Goal: Task Accomplishment & Management: Use online tool/utility

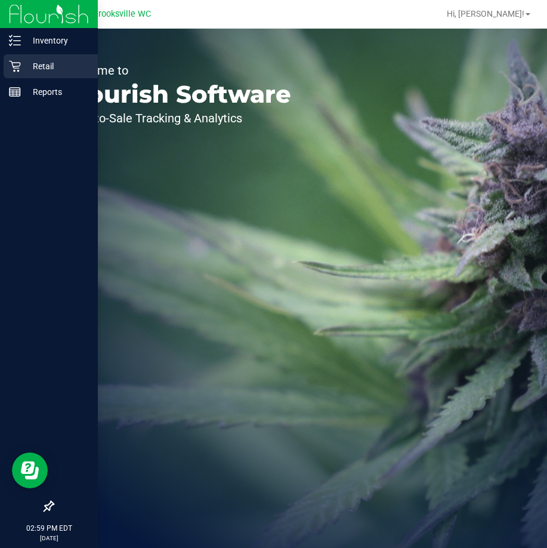
click at [56, 69] on p "Retail" at bounding box center [57, 66] width 72 height 14
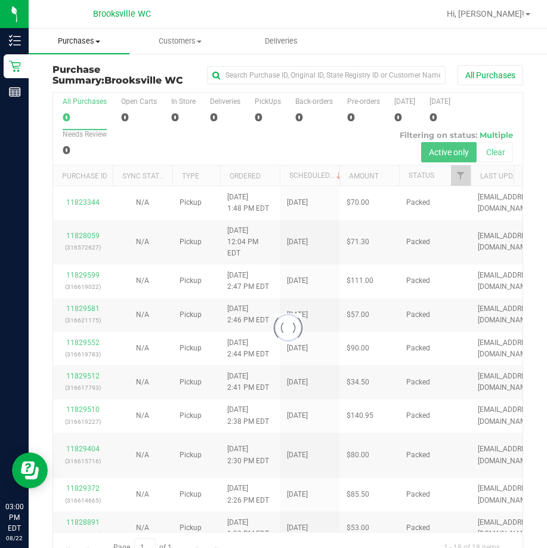
click at [98, 45] on span "Purchases" at bounding box center [79, 41] width 101 height 11
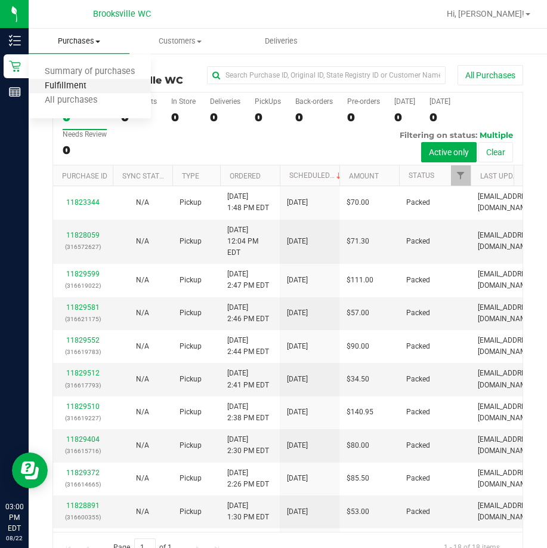
click at [91, 91] on span "Fulfillment" at bounding box center [66, 86] width 74 height 10
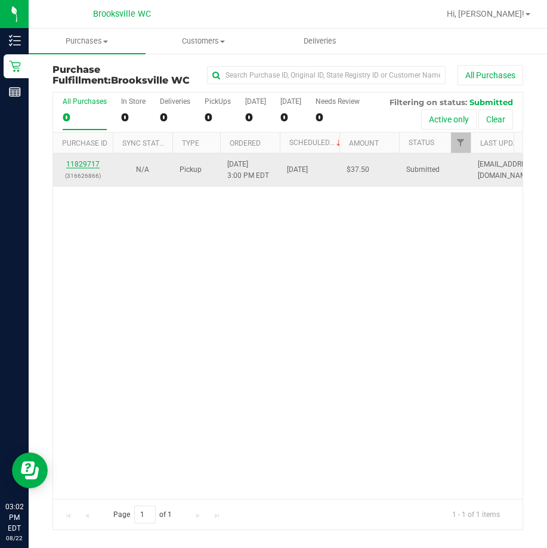
click at [94, 164] on link "11829717" at bounding box center [82, 164] width 33 height 8
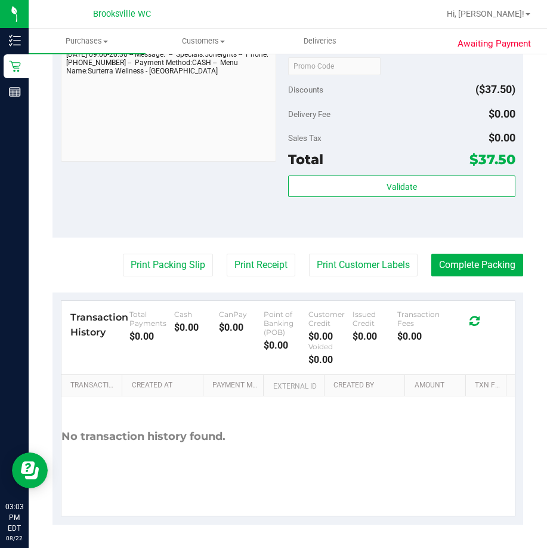
scroll to position [454, 0]
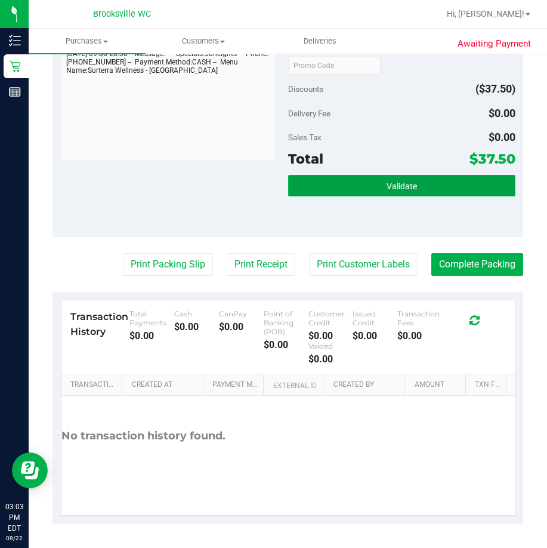
click at [387, 191] on span "Validate" at bounding box center [402, 186] width 30 height 10
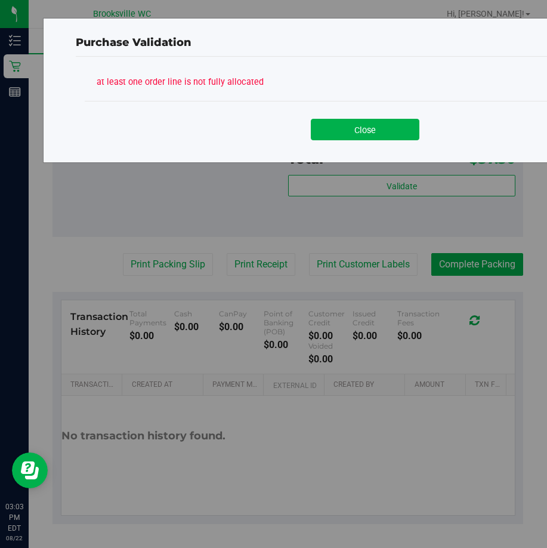
click at [341, 124] on button "Close" at bounding box center [365, 129] width 109 height 21
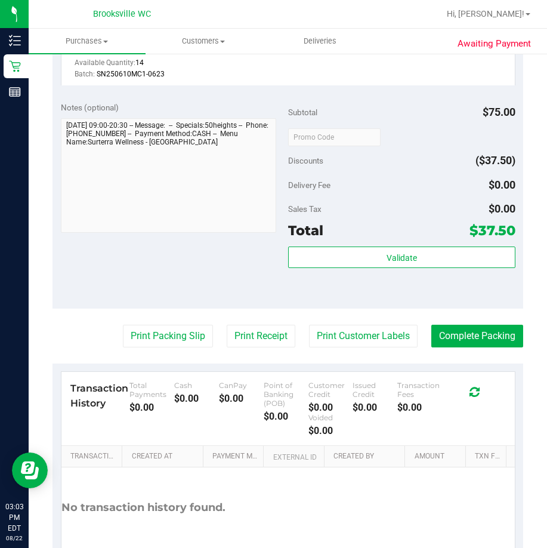
scroll to position [215, 0]
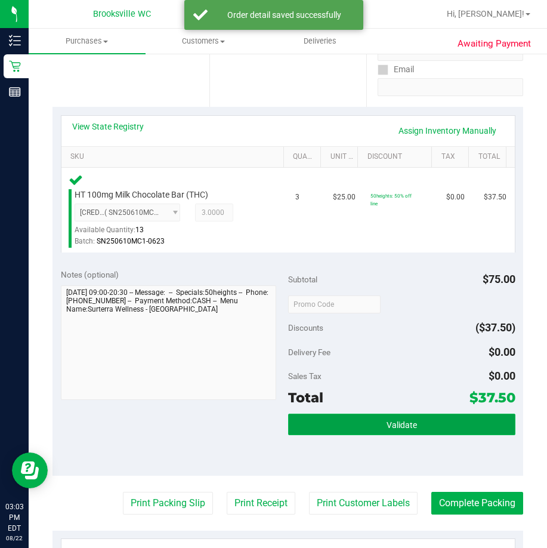
click at [442, 424] on button "Validate" at bounding box center [401, 424] width 227 height 21
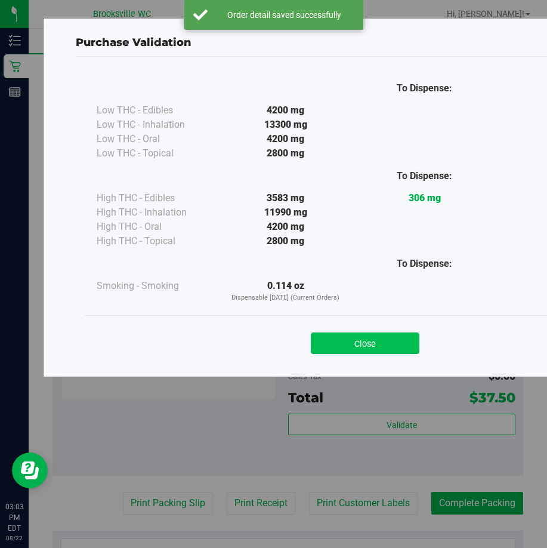
click at [375, 346] on button "Close" at bounding box center [365, 342] width 109 height 21
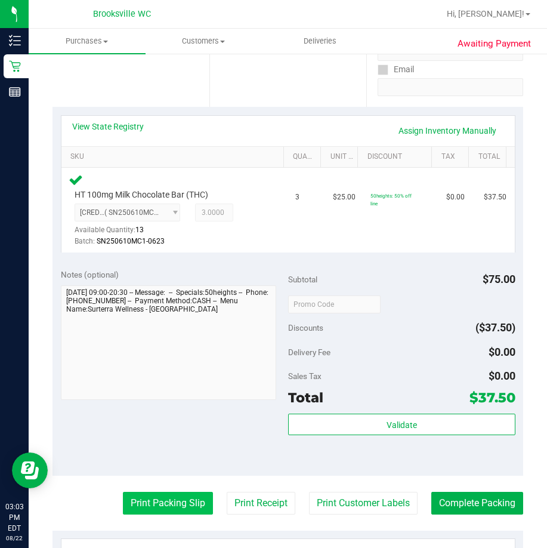
click at [178, 506] on button "Print Packing Slip" at bounding box center [168, 503] width 90 height 23
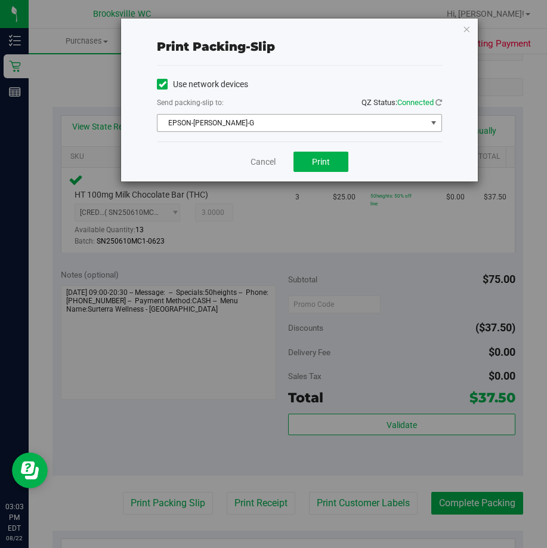
click at [315, 123] on span "EPSON-BECKY-G" at bounding box center [292, 123] width 269 height 17
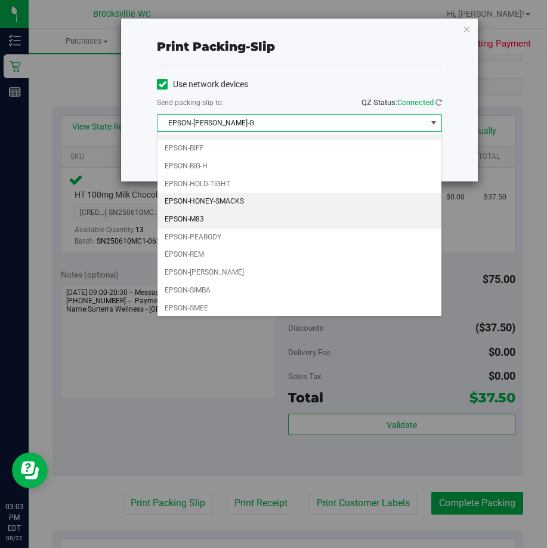
scroll to position [16, 0]
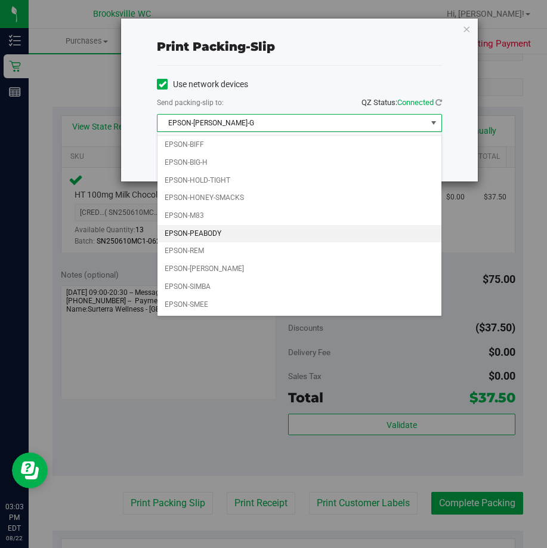
click at [248, 237] on li "EPSON-PEABODY" at bounding box center [300, 234] width 284 height 18
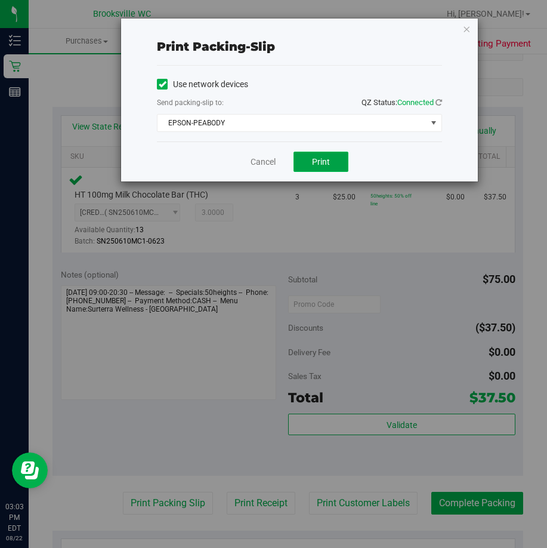
click at [315, 161] on span "Print" at bounding box center [321, 162] width 18 height 10
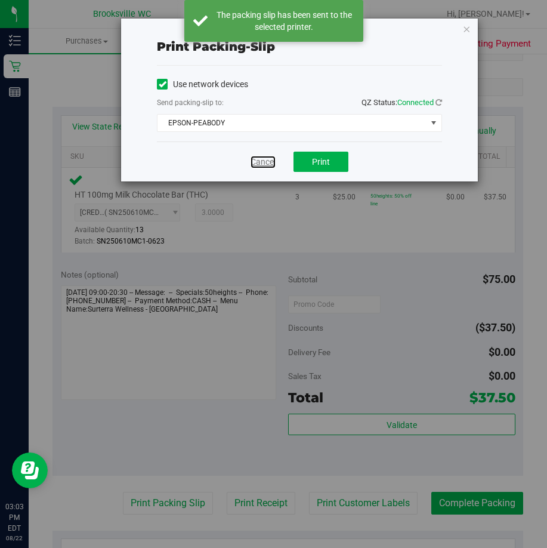
drag, startPoint x: 263, startPoint y: 161, endPoint x: 275, endPoint y: 170, distance: 14.4
click at [264, 162] on link "Cancel" at bounding box center [263, 162] width 25 height 13
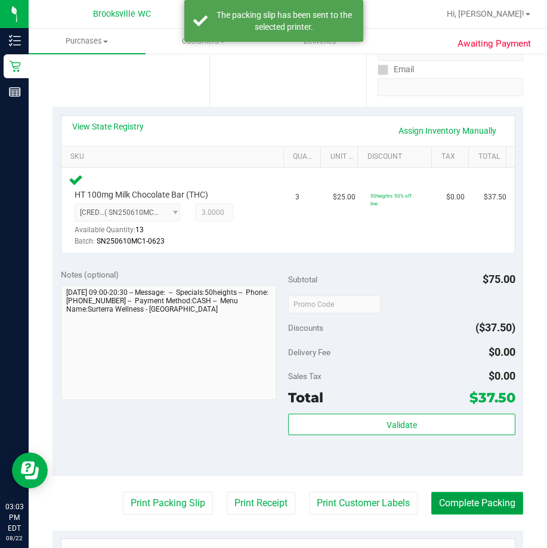
click at [470, 503] on button "Complete Packing" at bounding box center [478, 503] width 92 height 23
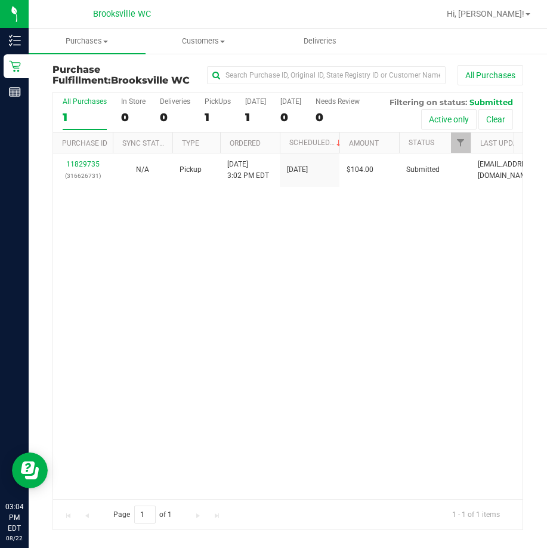
click at [254, 281] on div "11829735 (316626731) N/A Pickup 8/22/2025 3:02 PM EDT 8/22/2025 $104.00 Submitt…" at bounding box center [288, 325] width 470 height 345
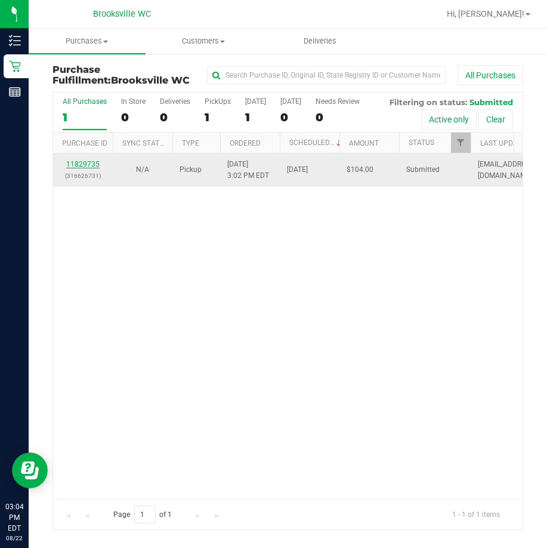
click at [94, 165] on link "11829735" at bounding box center [82, 164] width 33 height 8
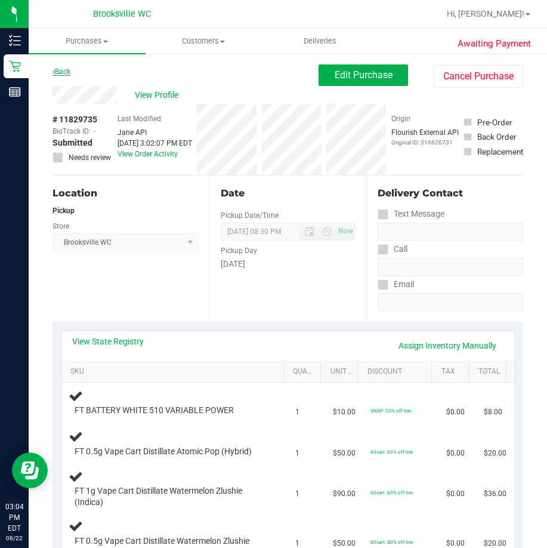
click at [66, 72] on link "Back" at bounding box center [62, 71] width 18 height 8
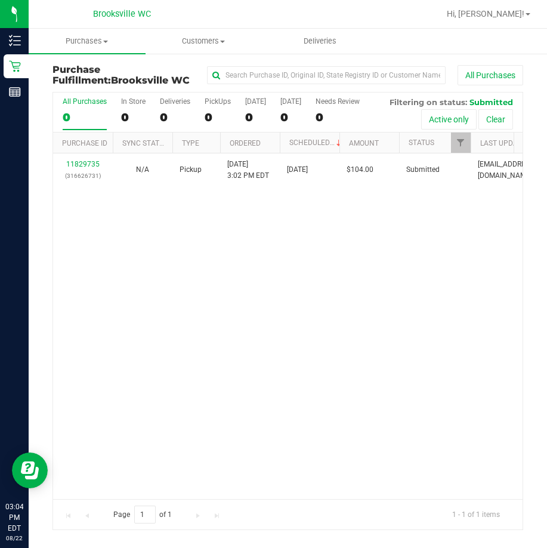
click at [132, 305] on div "11829735 (316626731) N/A Pickup 8/22/2025 3:02 PM EDT 8/22/2025 $104.00 Submitt…" at bounding box center [288, 325] width 470 height 345
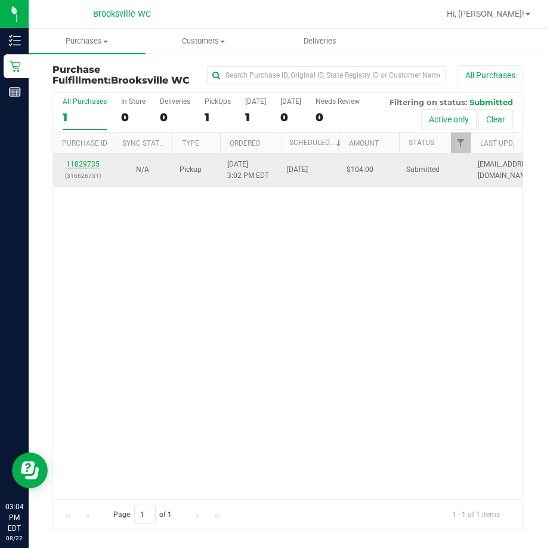
click at [90, 162] on link "11829735" at bounding box center [82, 164] width 33 height 8
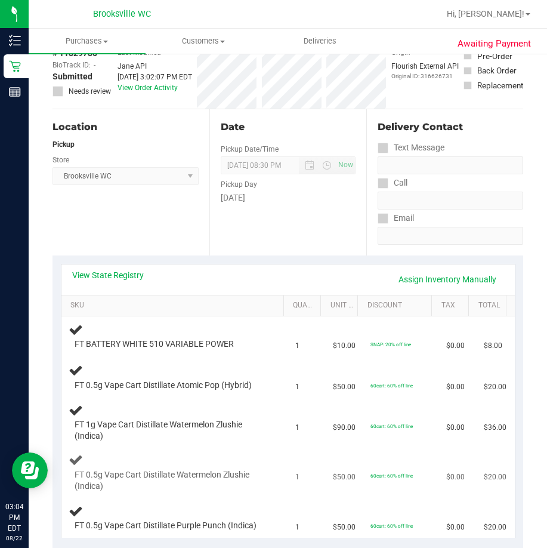
scroll to position [239, 0]
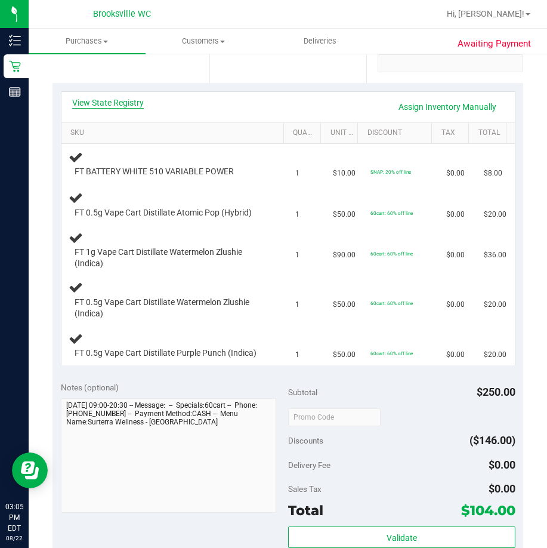
click at [125, 103] on link "View State Registry" at bounding box center [108, 103] width 72 height 12
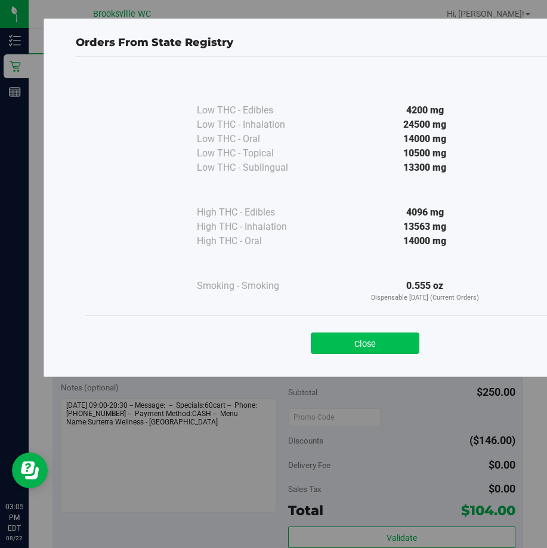
click at [372, 352] on button "Close" at bounding box center [365, 342] width 109 height 21
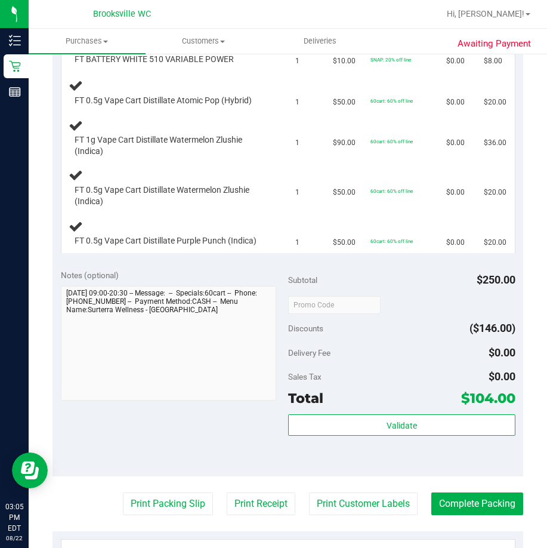
scroll to position [477, 0]
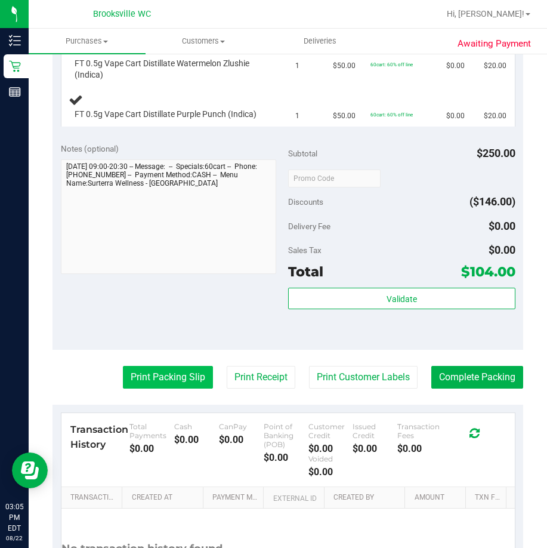
click at [170, 384] on button "Print Packing Slip" at bounding box center [168, 377] width 90 height 23
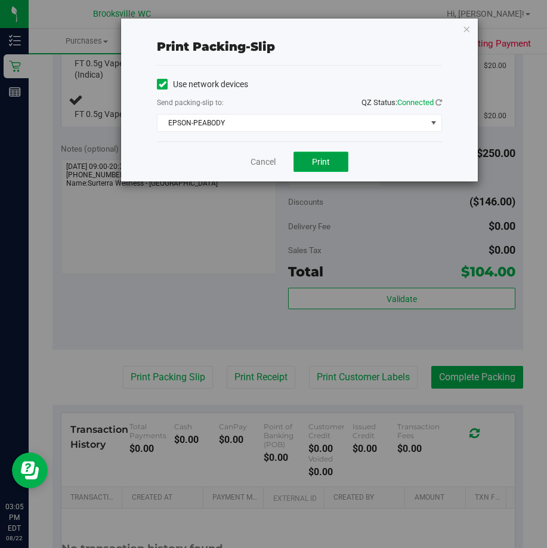
click at [326, 168] on button "Print" at bounding box center [321, 162] width 55 height 20
click at [258, 165] on link "Cancel" at bounding box center [263, 162] width 25 height 13
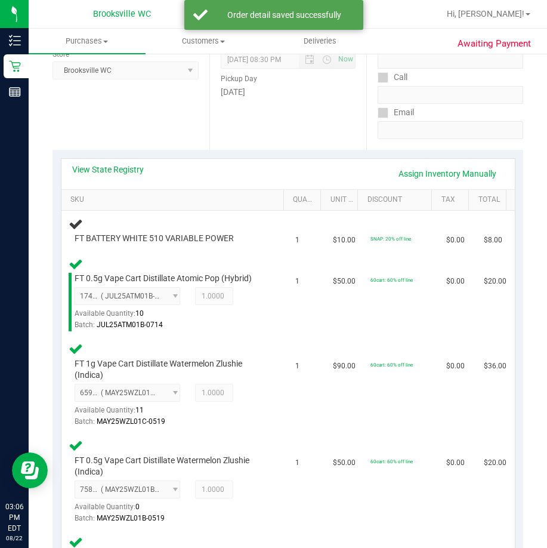
scroll to position [60, 0]
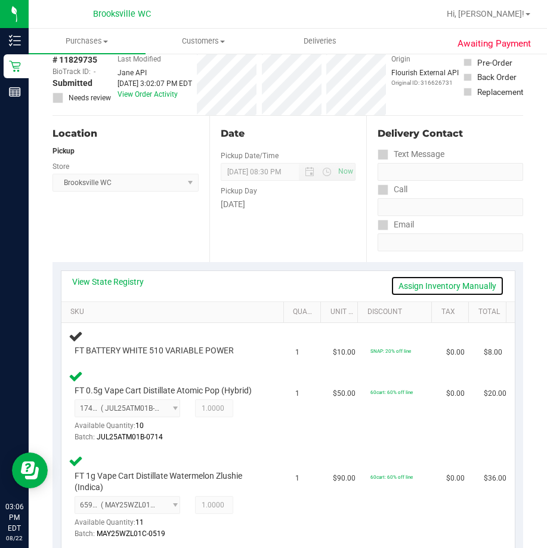
click at [420, 285] on link "Assign Inventory Manually" at bounding box center [447, 286] width 113 height 20
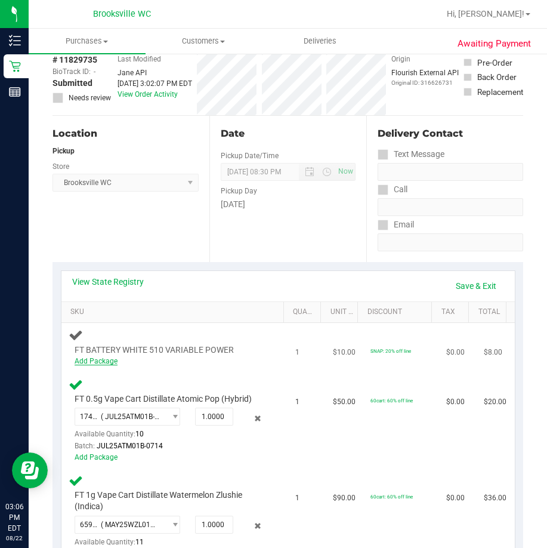
click at [102, 359] on link "Add Package" at bounding box center [96, 361] width 43 height 8
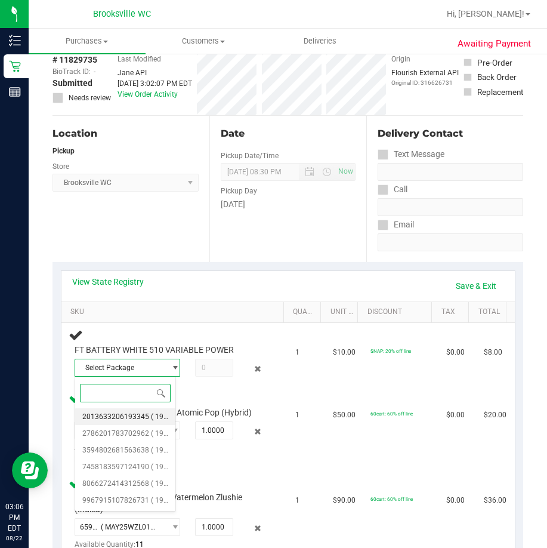
click at [119, 415] on span "2013633206193345" at bounding box center [115, 416] width 67 height 8
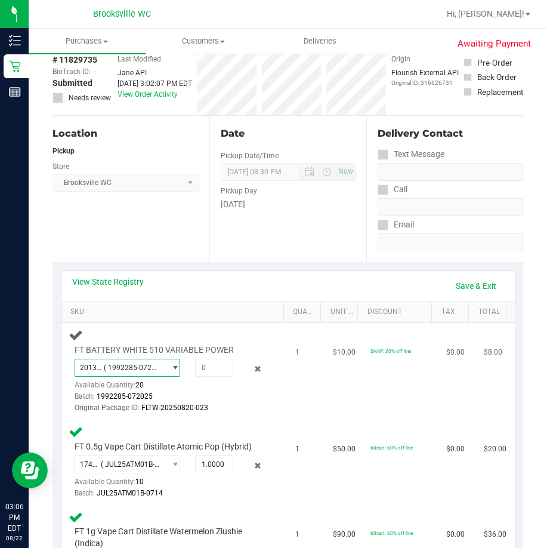
click at [135, 363] on span "( 1992285-072025 | orig: FLTW-20250820-023 )" at bounding box center [132, 367] width 56 height 8
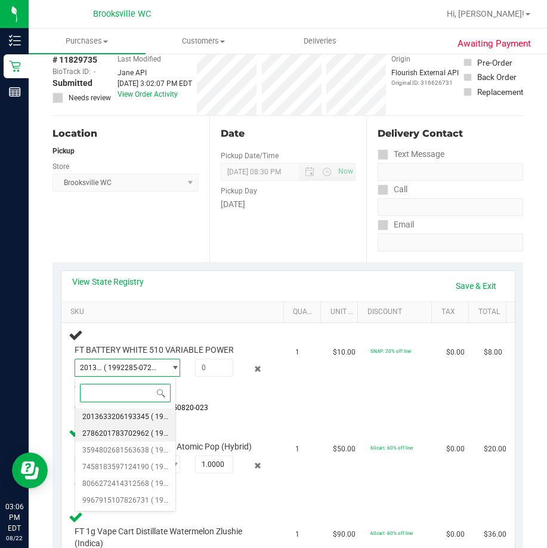
click at [132, 429] on span "2786201783702962" at bounding box center [115, 433] width 67 height 8
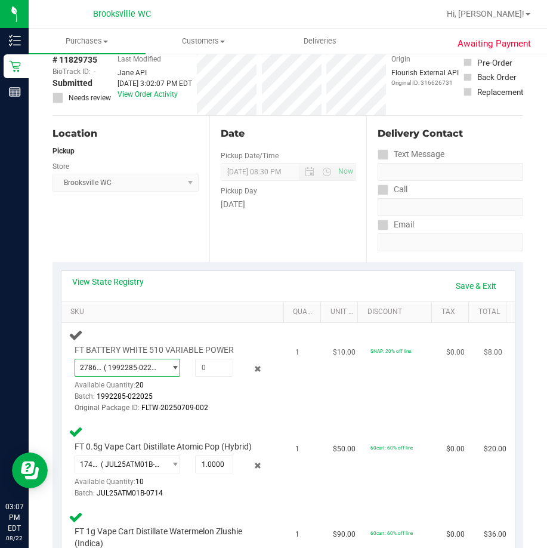
click at [148, 369] on span "( 1992285-022025 | orig: FLTW-20250709-002 )" at bounding box center [132, 367] width 56 height 8
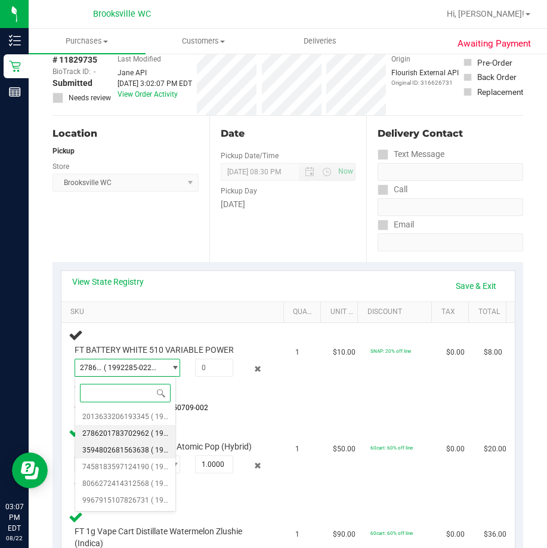
click at [141, 455] on li "3594802681563638 ( 1992285-072025 | orig: FLTW-20250723-036 )" at bounding box center [125, 450] width 100 height 17
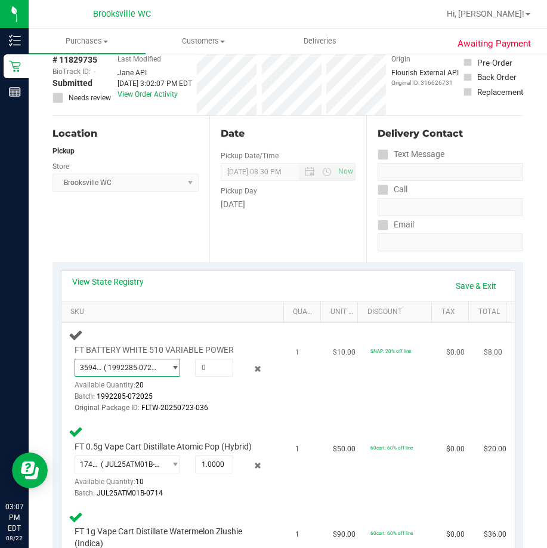
click at [147, 364] on span "( 1992285-072025 | orig: FLTW-20250723-036 )" at bounding box center [132, 367] width 56 height 8
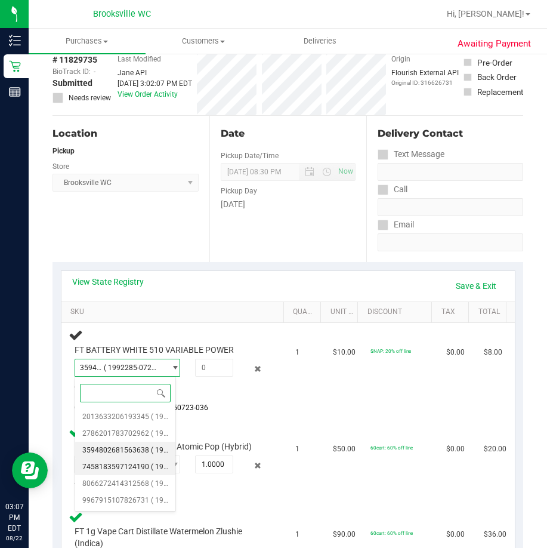
click at [127, 466] on span "7458183597124190" at bounding box center [115, 467] width 67 height 8
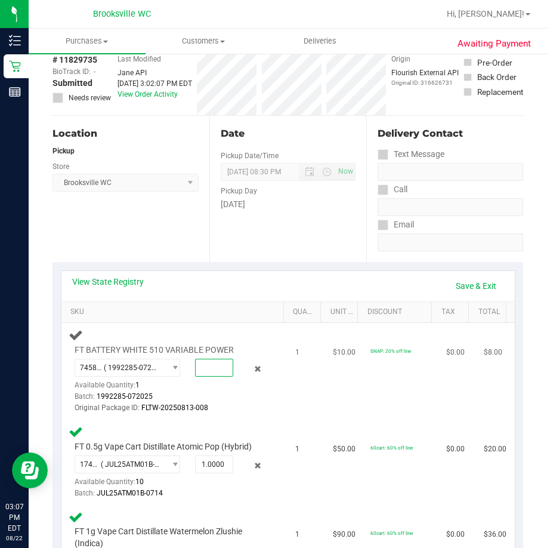
click at [211, 366] on span at bounding box center [214, 368] width 38 height 18
type input "1"
type input "1.0000"
click at [476, 284] on link "Save & Exit" at bounding box center [476, 286] width 56 height 20
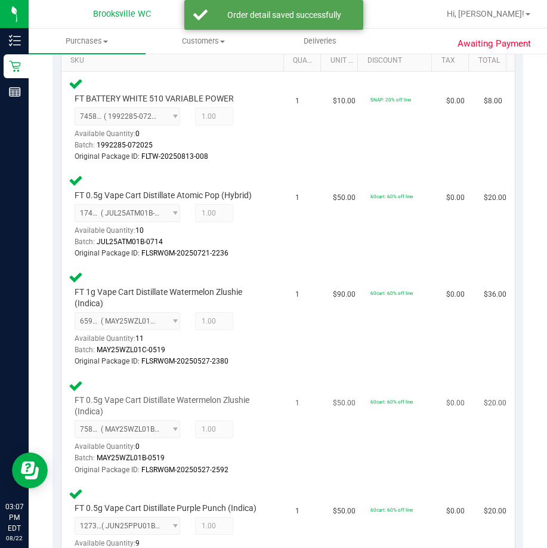
scroll to position [657, 0]
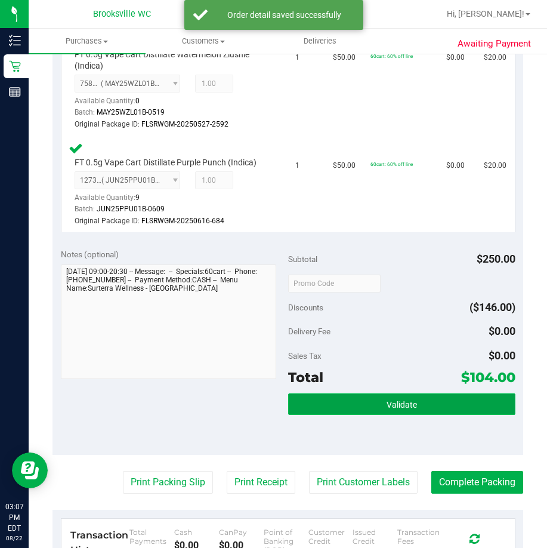
click at [406, 411] on button "Validate" at bounding box center [401, 403] width 227 height 21
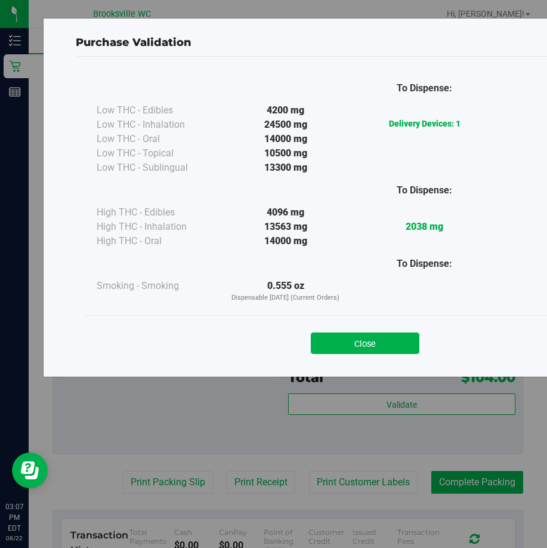
click at [341, 338] on button "Close" at bounding box center [365, 342] width 109 height 21
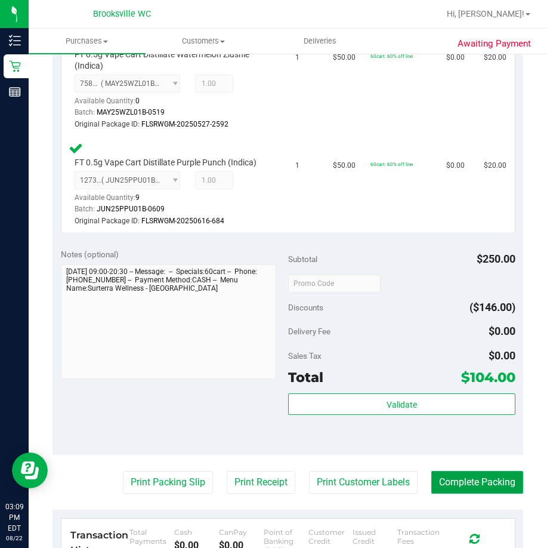
click at [446, 485] on button "Complete Packing" at bounding box center [478, 482] width 92 height 23
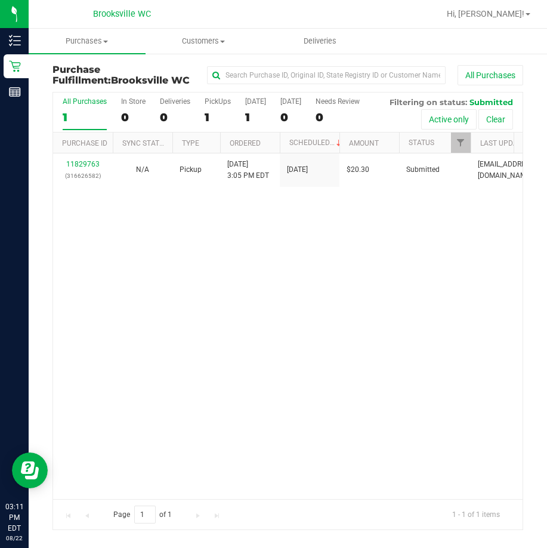
drag, startPoint x: 238, startPoint y: 279, endPoint x: 138, endPoint y: 186, distance: 136.4
click at [238, 281] on div "11829763 (316626582) N/A Pickup 8/22/2025 3:05 PM EDT 8/22/2025 $20.30 Submitte…" at bounding box center [288, 325] width 470 height 345
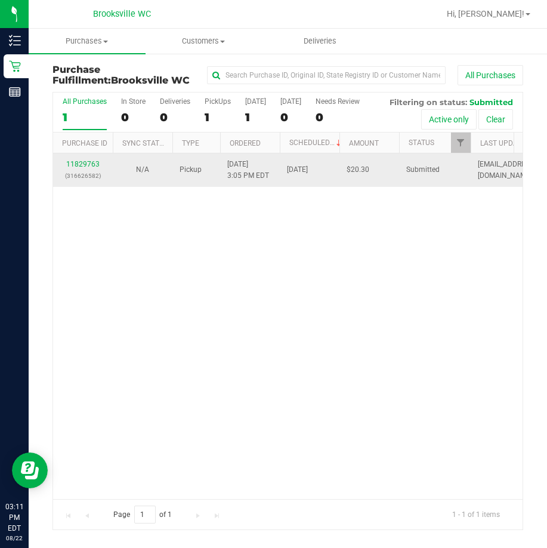
click at [84, 169] on div "11829763 (316626582)" at bounding box center [82, 170] width 45 height 23
click at [88, 164] on link "11829763" at bounding box center [82, 164] width 33 height 8
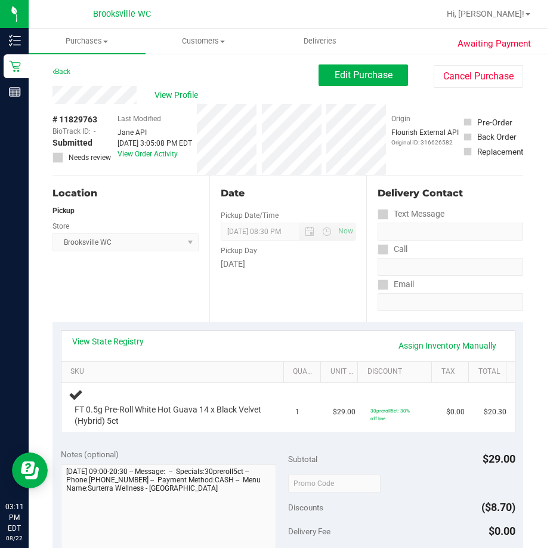
drag, startPoint x: 70, startPoint y: 72, endPoint x: 66, endPoint y: 57, distance: 15.5
click at [69, 62] on div "Awaiting Payment Back Edit Purchase Cancel Purchase View Profile # 11829763 Bio…" at bounding box center [288, 509] width 519 height 913
click at [63, 72] on link "Back" at bounding box center [62, 71] width 18 height 8
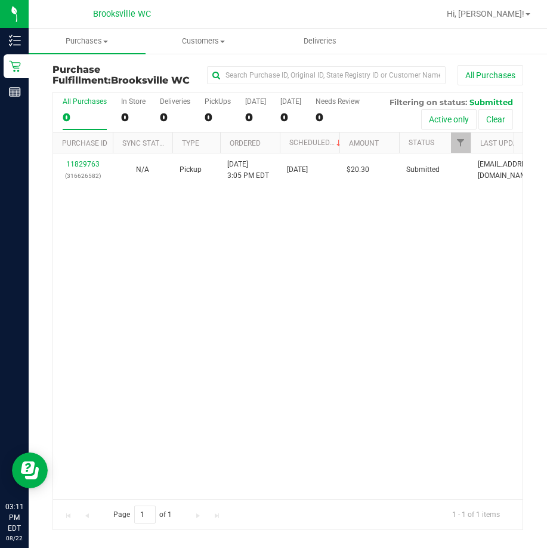
click at [143, 232] on div "11829763 (316626582) N/A Pickup 8/22/2025 3:05 PM EDT 8/22/2025 $20.30 Submitte…" at bounding box center [288, 325] width 470 height 345
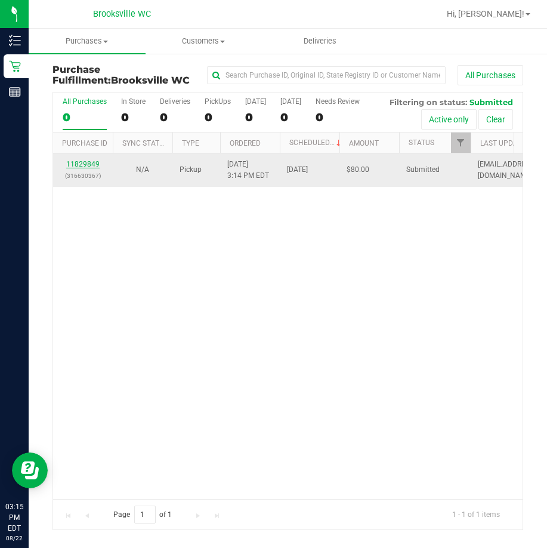
click at [91, 161] on link "11829849" at bounding box center [82, 164] width 33 height 8
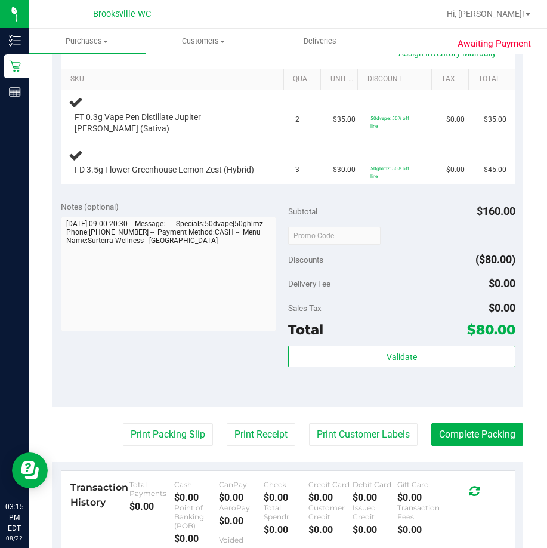
scroll to position [418, 0]
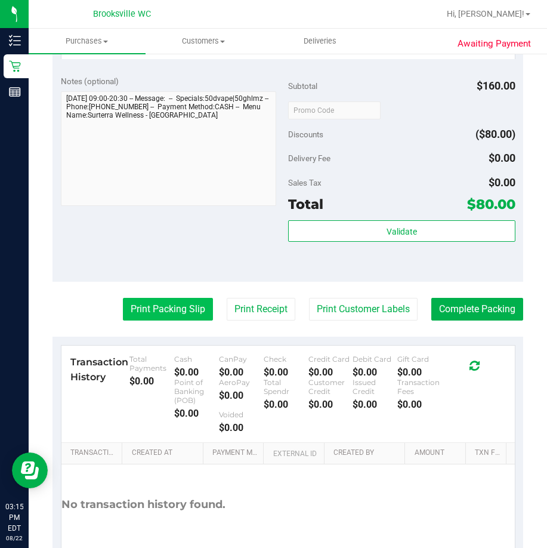
click at [180, 300] on button "Print Packing Slip" at bounding box center [168, 309] width 90 height 23
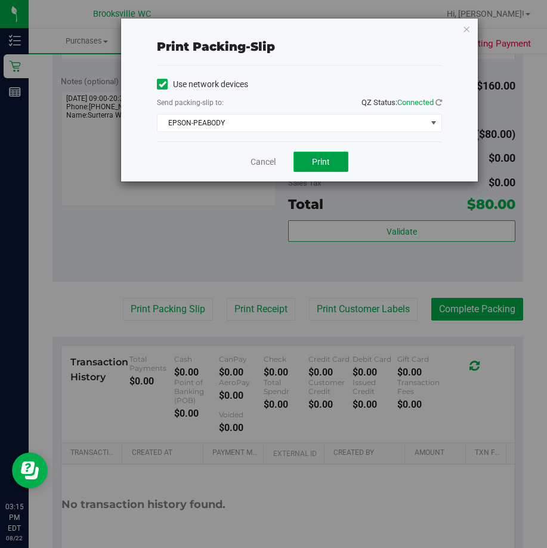
click at [322, 157] on span "Print" at bounding box center [321, 162] width 18 height 10
click at [272, 162] on link "Cancel" at bounding box center [263, 162] width 25 height 13
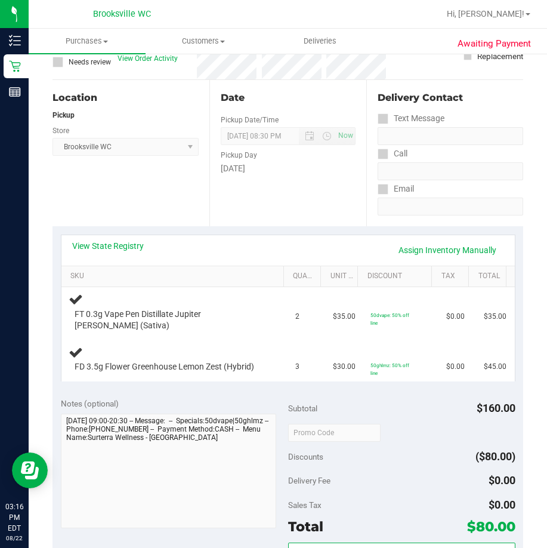
scroll to position [179, 0]
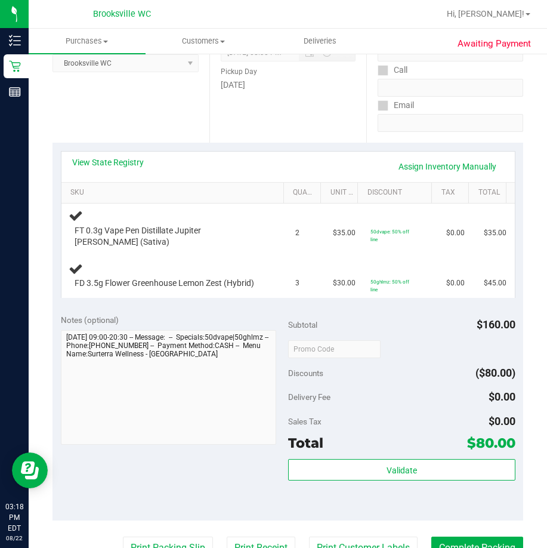
click at [81, 106] on div "Location Pickup Store [GEOGRAPHIC_DATA] WC Select Store [PERSON_NAME][GEOGRAPHI…" at bounding box center [131, 69] width 157 height 146
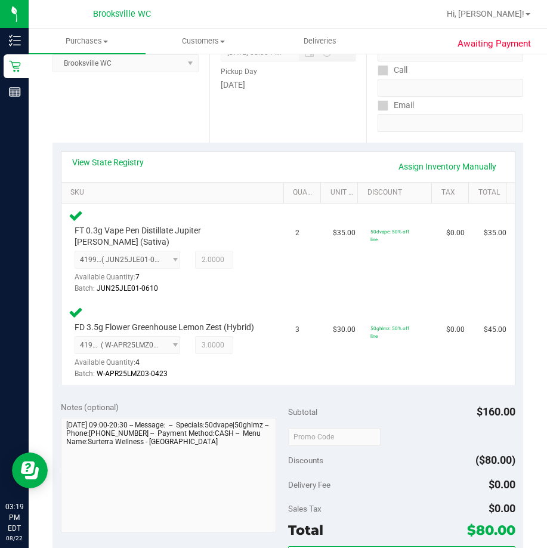
scroll to position [418, 0]
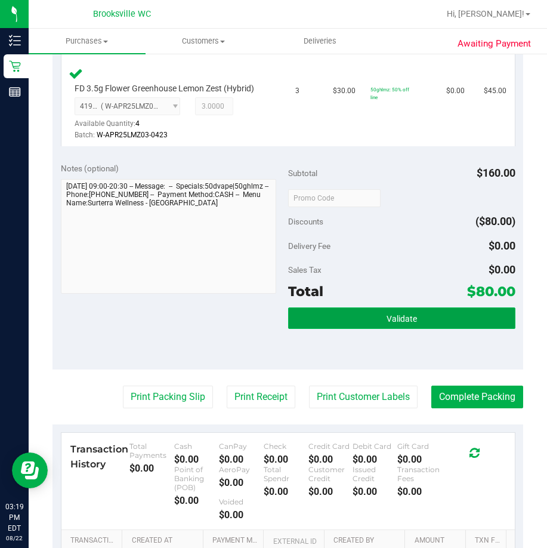
click at [392, 314] on span "Validate" at bounding box center [402, 319] width 30 height 10
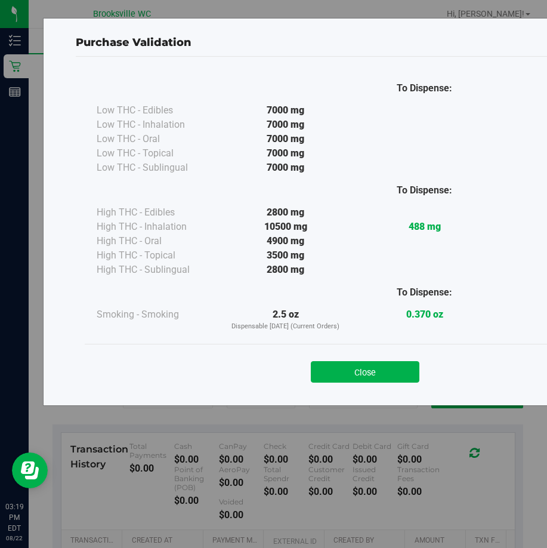
click at [395, 374] on button "Close" at bounding box center [365, 371] width 109 height 21
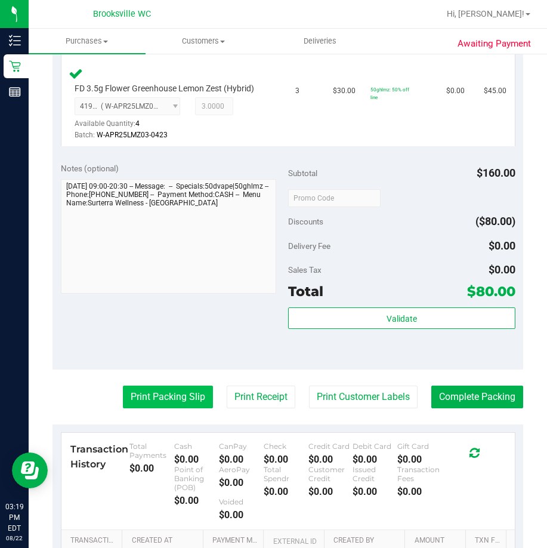
click at [146, 386] on button "Print Packing Slip" at bounding box center [168, 397] width 90 height 23
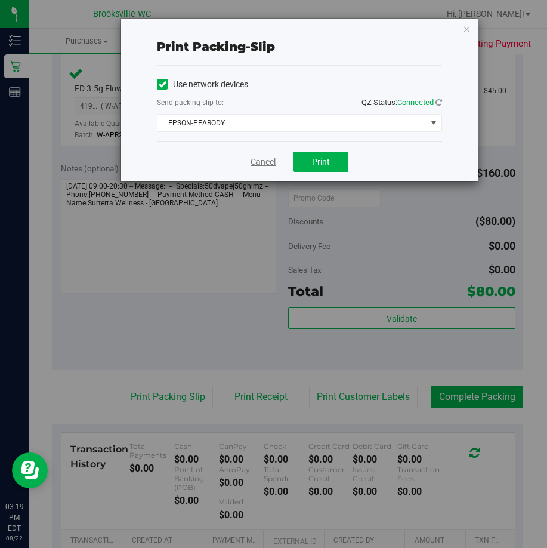
click at [272, 165] on link "Cancel" at bounding box center [263, 162] width 25 height 13
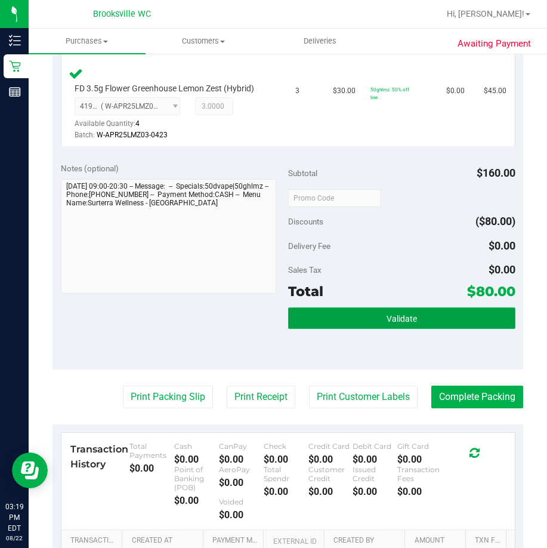
click at [400, 314] on span "Validate" at bounding box center [402, 319] width 30 height 10
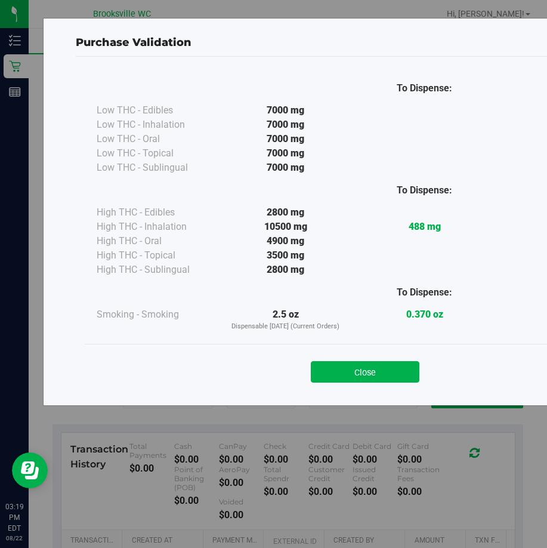
drag, startPoint x: 375, startPoint y: 376, endPoint x: 356, endPoint y: 402, distance: 32.1
click at [375, 378] on button "Close" at bounding box center [365, 371] width 109 height 21
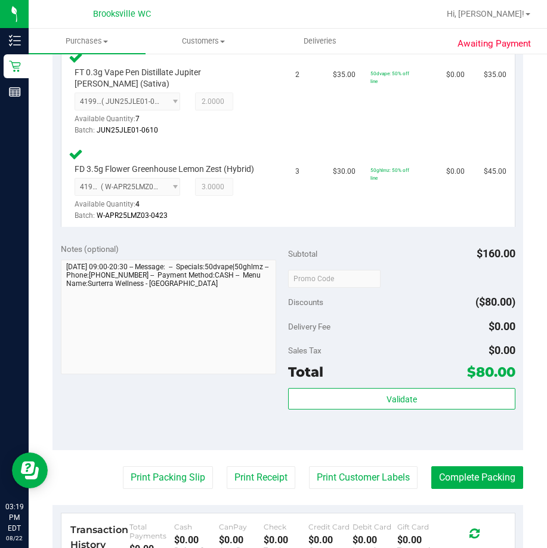
scroll to position [562, 0]
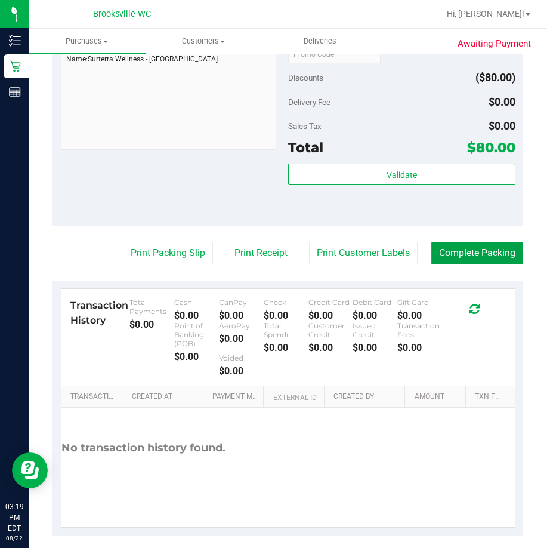
click at [483, 248] on button "Complete Packing" at bounding box center [478, 253] width 92 height 23
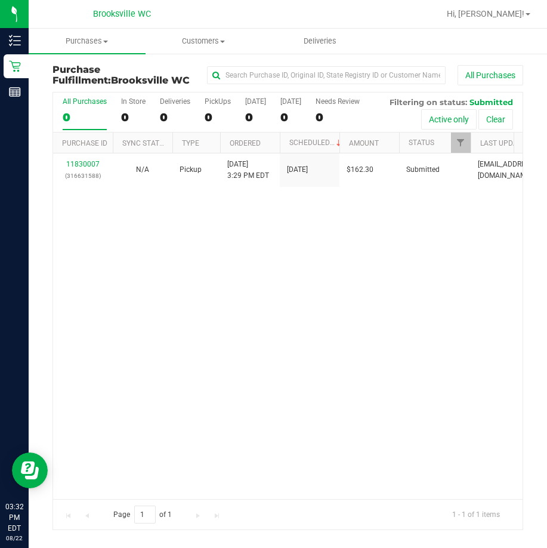
click at [164, 258] on div "11830007 (316631588) N/A Pickup 8/22/2025 3:29 PM EDT 8/22/2025 $162.30 Submitt…" at bounding box center [288, 325] width 470 height 345
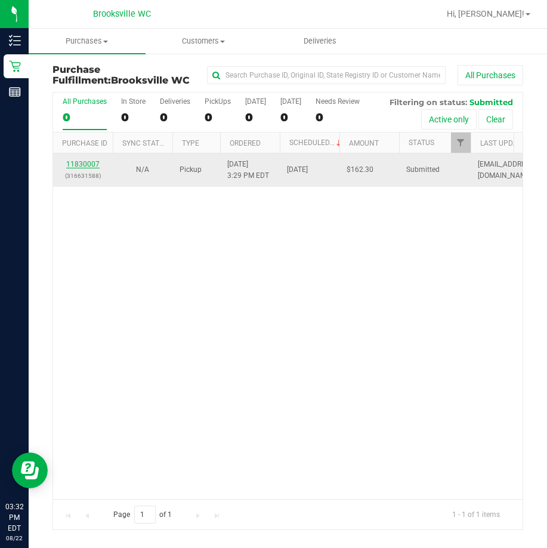
click at [81, 163] on link "11830007" at bounding box center [82, 164] width 33 height 8
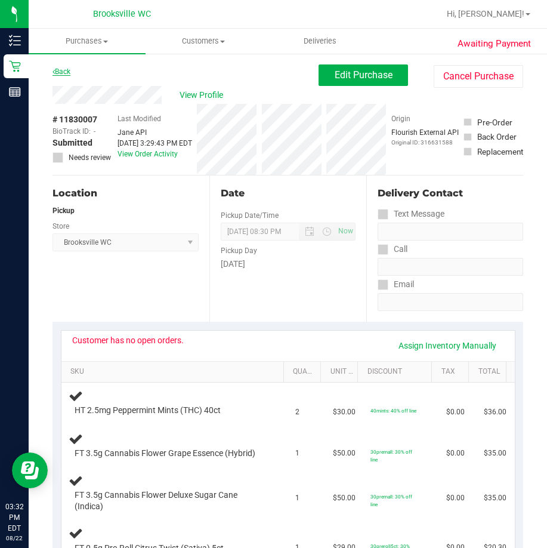
click at [67, 73] on link "Back" at bounding box center [62, 71] width 18 height 8
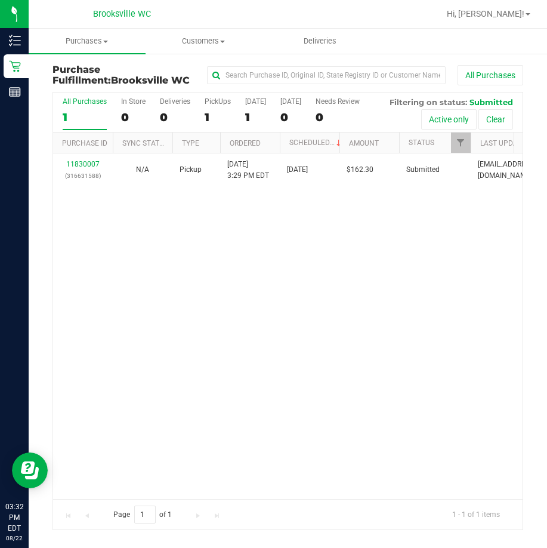
click at [41, 100] on div "Purchase Fulfillment: Brooksville WC All Purchases All Purchases 1 In Store 0 D…" at bounding box center [288, 297] width 519 height 489
click at [156, 266] on div "11830007 (316631588) N/A Pickup 8/22/2025 3:29 PM EDT 8/22/2025 $162.30 Submitt…" at bounding box center [288, 325] width 470 height 345
click at [225, 419] on div "11830007 (316631588) N/A Pickup 8/22/2025 3:33 PM EDT 8/22/2025 $162.30 Submitt…" at bounding box center [288, 325] width 470 height 345
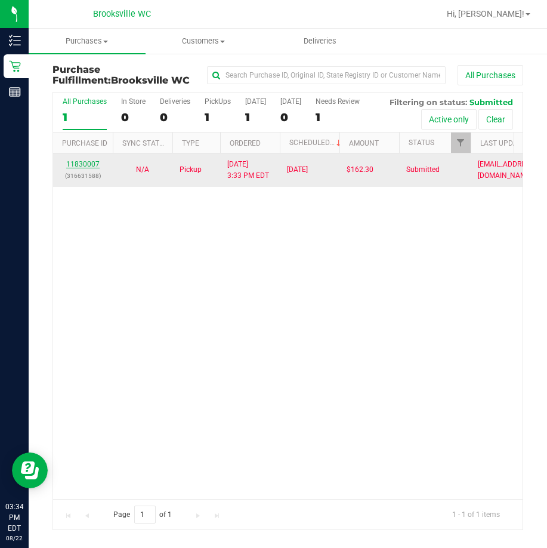
click at [95, 162] on link "11830007" at bounding box center [82, 164] width 33 height 8
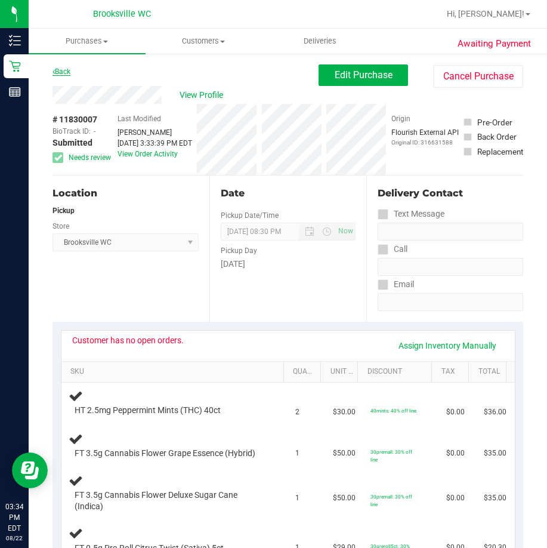
click at [65, 72] on link "Back" at bounding box center [62, 71] width 18 height 8
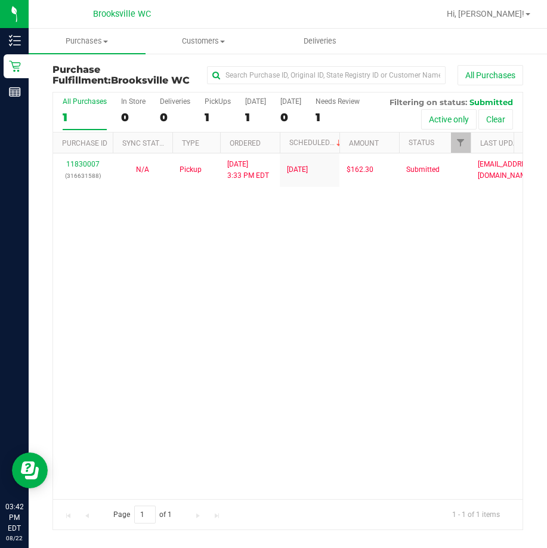
click at [483, 282] on div "11830007 (316631588) N/A Pickup [DATE] 3:33 PM EDT 8/22/2025 $162.30 Submitted …" at bounding box center [288, 325] width 470 height 345
click at [189, 267] on div "11830007 (316631588) N/A Pickup [DATE] 3:33 PM EDT 8/22/2025 $162.30 Submitted …" at bounding box center [288, 325] width 470 height 345
click at [209, 270] on div "11830007 (316631588) N/A Pickup [DATE] 3:33 PM EDT 8/22/2025 $162.30 Submitted …" at bounding box center [288, 325] width 470 height 345
click at [249, 10] on div at bounding box center [327, 13] width 226 height 23
click at [253, 276] on div "11830007 (316631588) N/A Pickup [DATE] 3:33 PM EDT 8/22/2025 $162.30 Submitted …" at bounding box center [288, 325] width 470 height 345
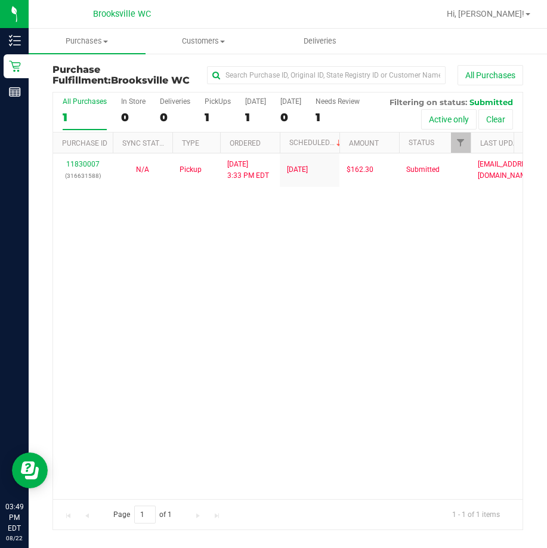
click at [150, 290] on div "11830007 (316631588) N/A Pickup [DATE] 3:33 PM EDT 8/22/2025 $162.30 Submitted …" at bounding box center [288, 325] width 470 height 345
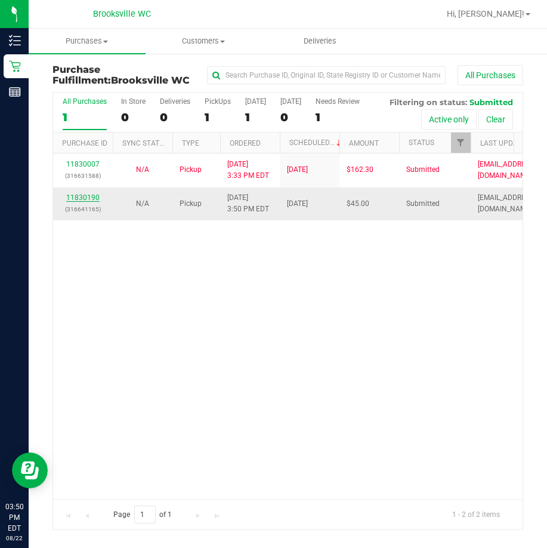
click at [89, 198] on link "11830190" at bounding box center [82, 197] width 33 height 8
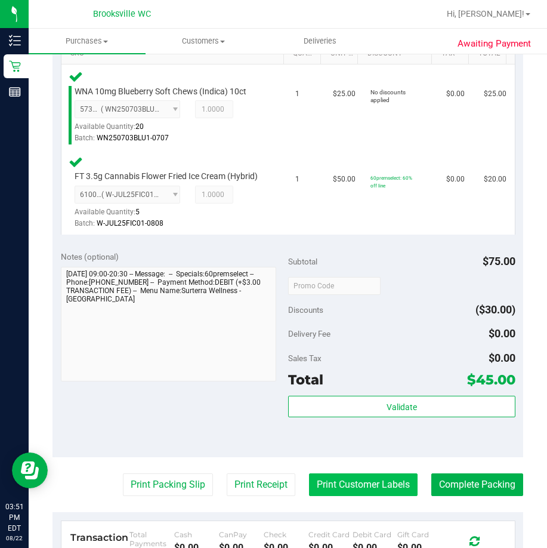
scroll to position [418, 0]
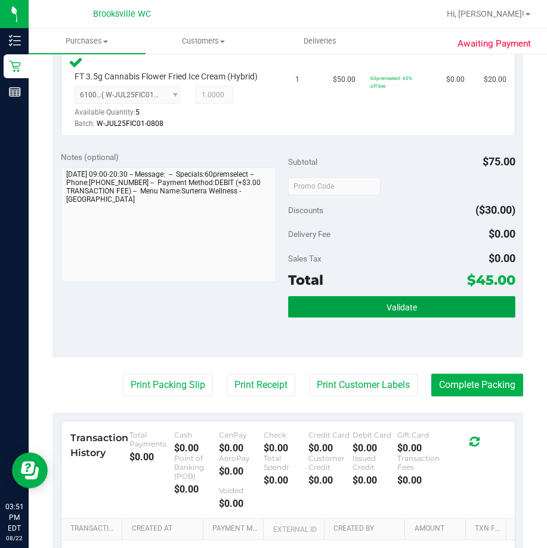
click at [399, 310] on button "Validate" at bounding box center [401, 306] width 227 height 21
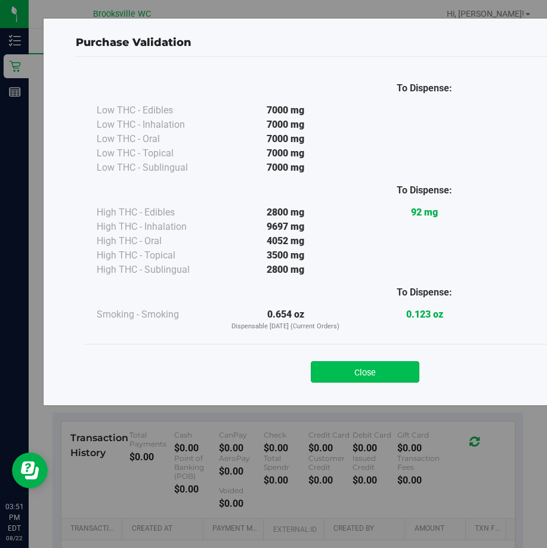
click at [365, 371] on button "Close" at bounding box center [365, 371] width 109 height 21
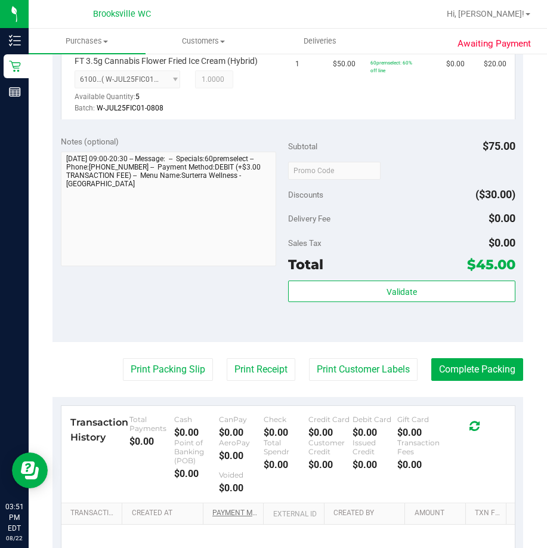
scroll to position [477, 0]
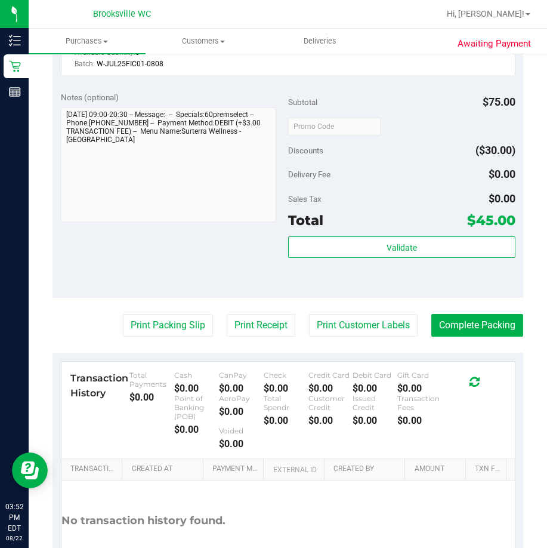
click at [157, 321] on purchase-details "Back Edit Purchase Cancel Purchase View Profile # 11830190 BioTrack ID: - Submi…" at bounding box center [288, 97] width 471 height 1021
click at [161, 329] on button "Print Packing Slip" at bounding box center [168, 325] width 90 height 23
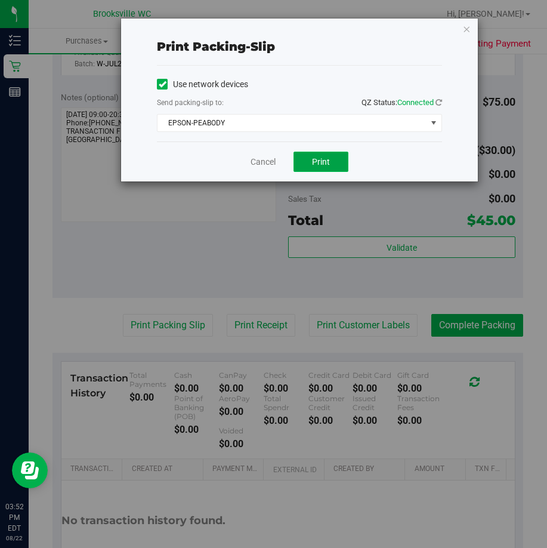
click at [323, 168] on button "Print" at bounding box center [321, 162] width 55 height 20
click at [259, 162] on link "Cancel" at bounding box center [263, 162] width 25 height 13
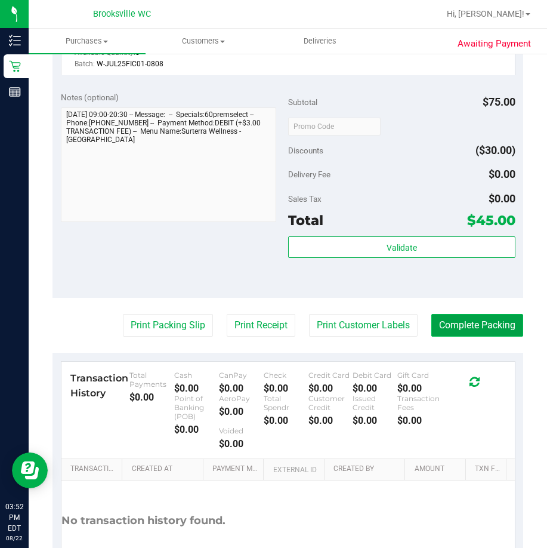
drag, startPoint x: 504, startPoint y: 337, endPoint x: 494, endPoint y: 343, distance: 11.8
click at [501, 337] on button "Complete Packing" at bounding box center [478, 325] width 92 height 23
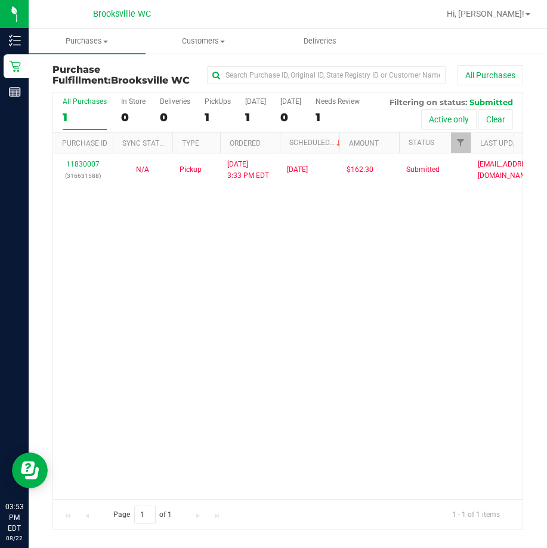
click at [115, 278] on div "11830007 (316631588) N/A Pickup [DATE] 3:33 PM EDT 8/22/2025 $162.30 Submitted …" at bounding box center [288, 325] width 470 height 345
click at [215, 20] on div at bounding box center [327, 13] width 226 height 23
click at [512, 326] on div "11830007 (316631588) N/A Pickup [DATE] 3:33 PM EDT 8/22/2025 $162.30 Submitted …" at bounding box center [288, 325] width 470 height 345
click at [95, 39] on span "Purchases" at bounding box center [87, 41] width 117 height 11
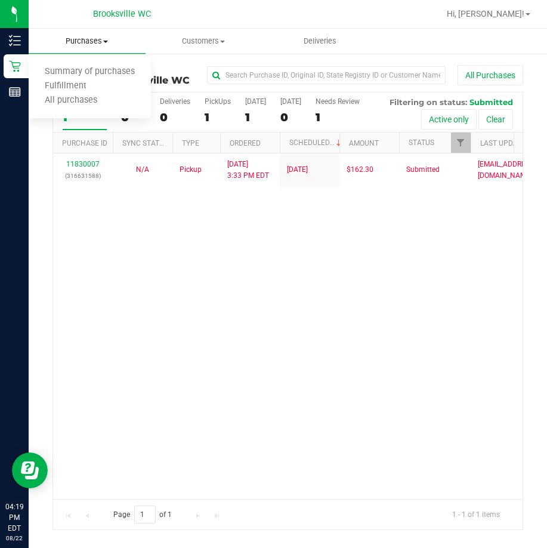
click at [89, 44] on span "Purchases" at bounding box center [87, 41] width 117 height 11
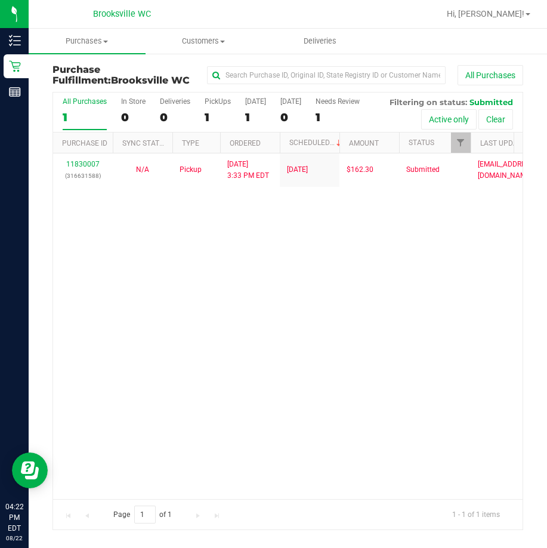
click at [237, 19] on div at bounding box center [327, 13] width 226 height 23
click at [230, 13] on div at bounding box center [327, 13] width 226 height 23
drag, startPoint x: 457, startPoint y: 17, endPoint x: 373, endPoint y: 8, distance: 84.0
click at [439, 17] on div at bounding box center [327, 13] width 226 height 23
click at [139, 300] on div "11830007 (316631588) N/A Pickup 8/22/2025 3:33 PM EDT 8/22/2025 $162.30 Submitt…" at bounding box center [288, 325] width 470 height 345
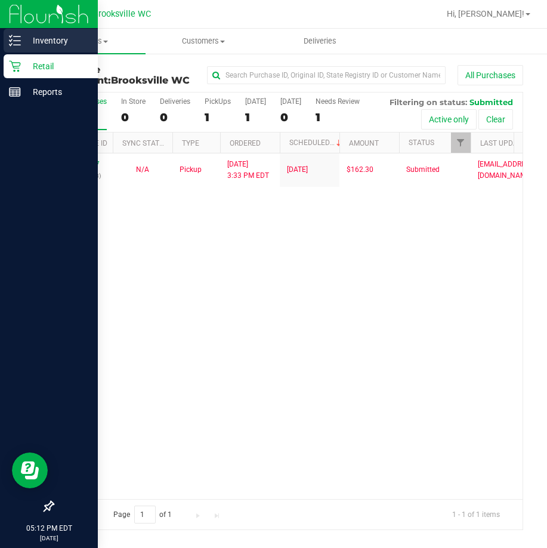
click at [17, 41] on line at bounding box center [17, 41] width 7 height 0
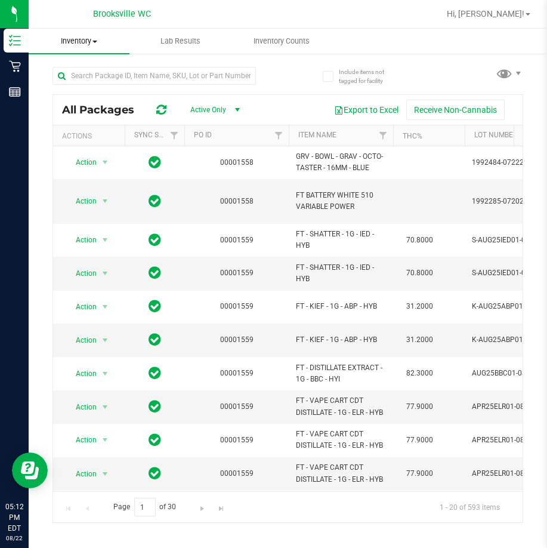
click at [83, 44] on span "Inventory" at bounding box center [79, 41] width 101 height 11
click at [83, 39] on span "Inventory" at bounding box center [79, 41] width 101 height 11
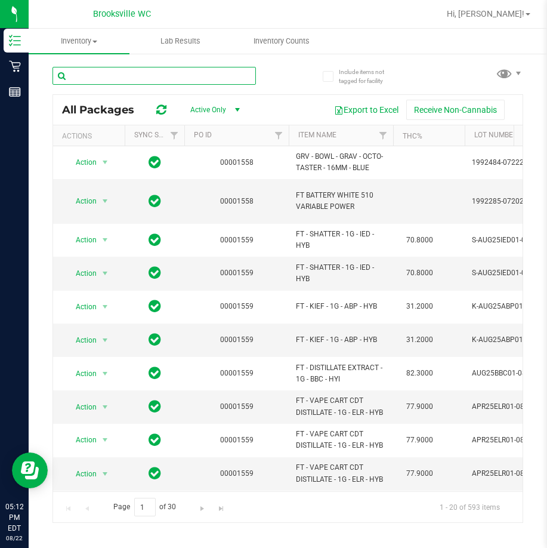
drag, startPoint x: 112, startPoint y: 78, endPoint x: 106, endPoint y: 82, distance: 7.3
click at [110, 78] on input "text" at bounding box center [155, 76] width 204 height 18
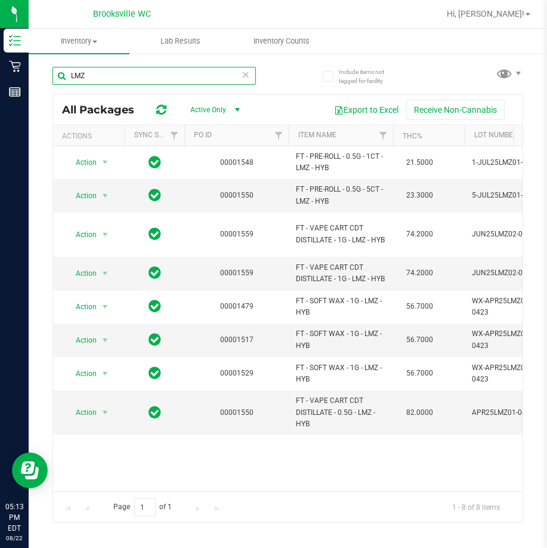
type input "LMZ"
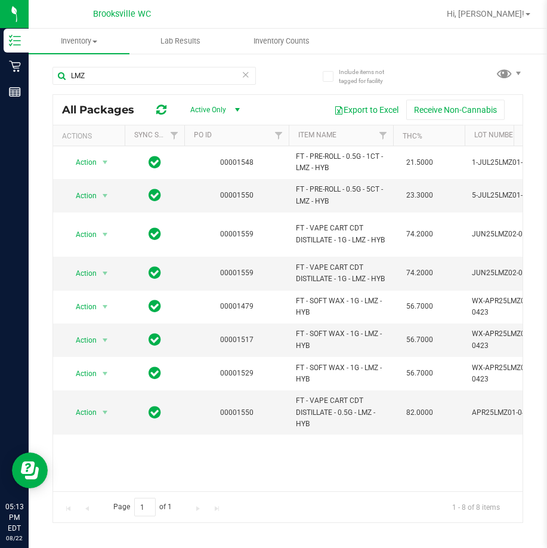
click at [249, 76] on icon at bounding box center [246, 74] width 8 height 14
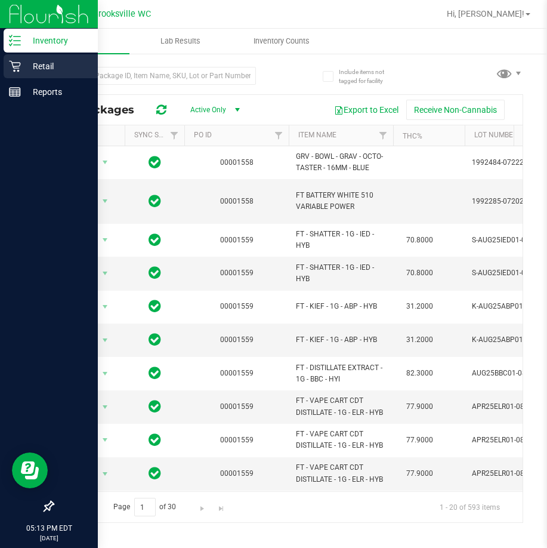
click at [17, 68] on icon at bounding box center [14, 66] width 11 height 11
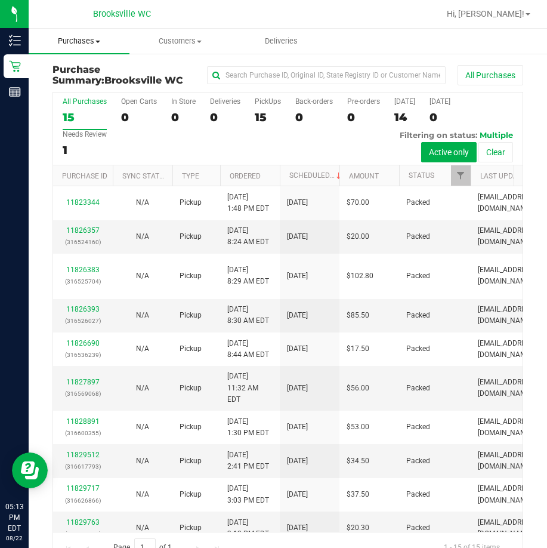
click at [84, 39] on span "Purchases" at bounding box center [79, 41] width 101 height 11
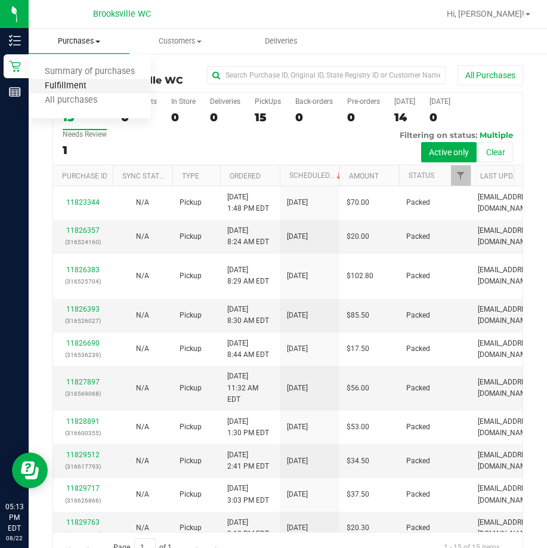
click at [75, 84] on span "Fulfillment" at bounding box center [66, 86] width 74 height 10
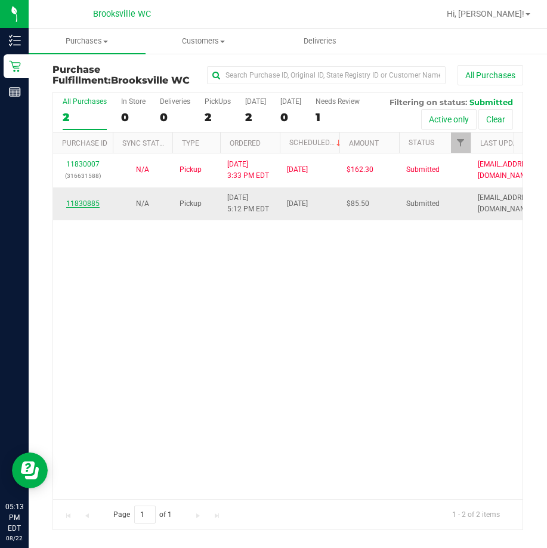
click at [90, 199] on link "11830885" at bounding box center [82, 203] width 33 height 8
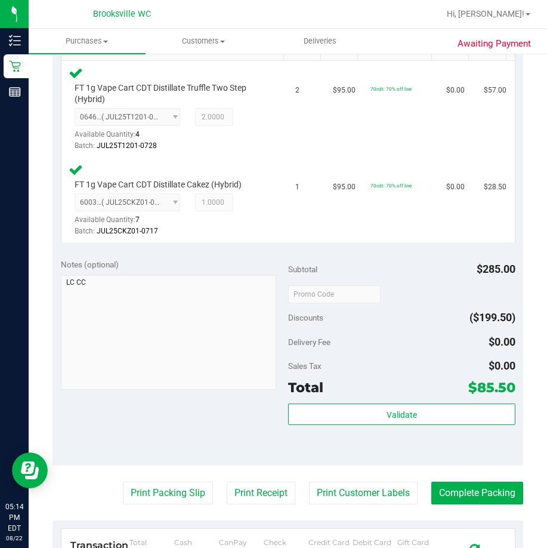
scroll to position [358, 0]
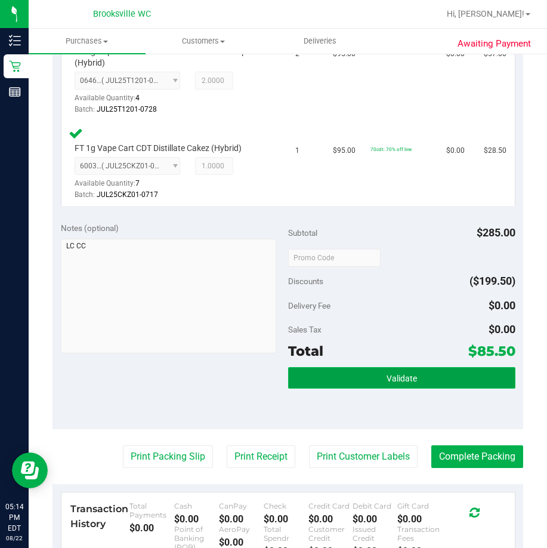
click at [356, 386] on button "Validate" at bounding box center [401, 377] width 227 height 21
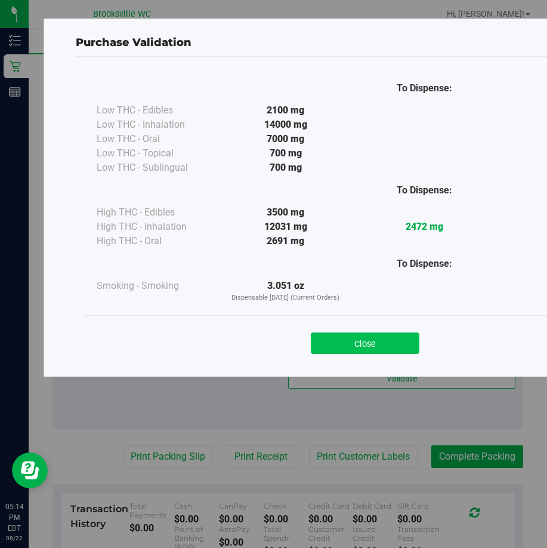
click at [367, 345] on button "Close" at bounding box center [365, 342] width 109 height 21
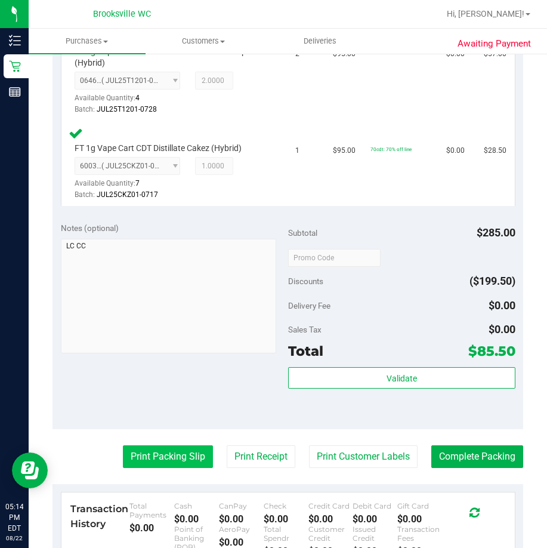
click at [188, 448] on button "Print Packing Slip" at bounding box center [168, 456] width 90 height 23
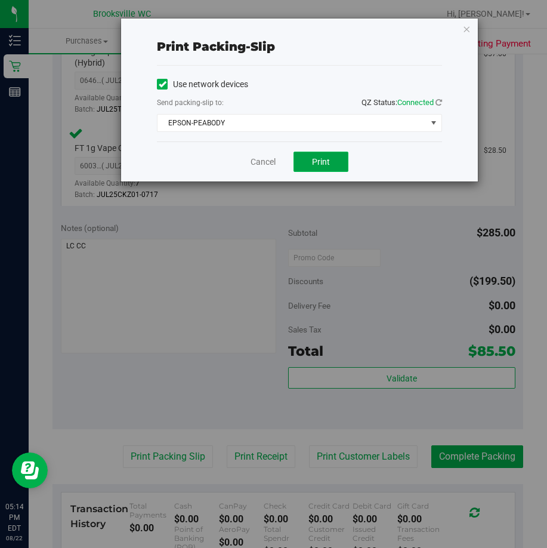
click at [329, 162] on span "Print" at bounding box center [321, 162] width 18 height 10
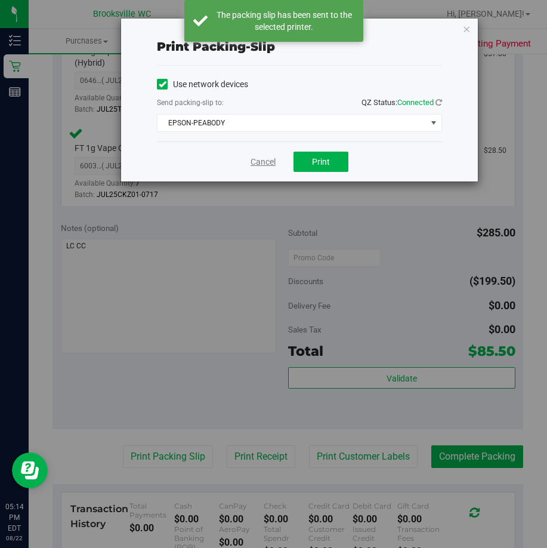
click at [261, 161] on link "Cancel" at bounding box center [263, 162] width 25 height 13
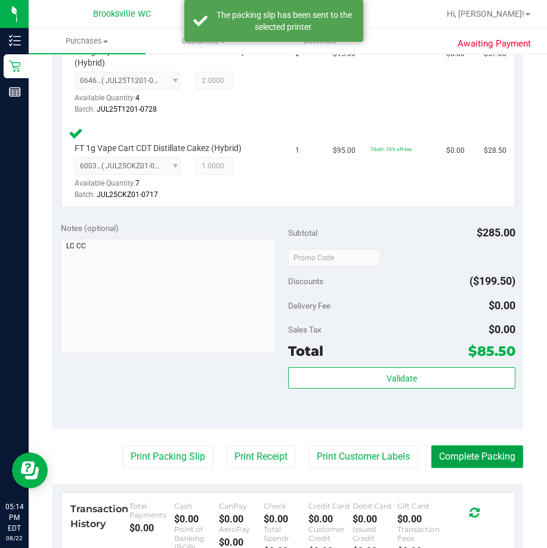
drag, startPoint x: 426, startPoint y: 455, endPoint x: 424, endPoint y: 448, distance: 6.8
click at [432, 454] on button "Complete Packing" at bounding box center [478, 456] width 92 height 23
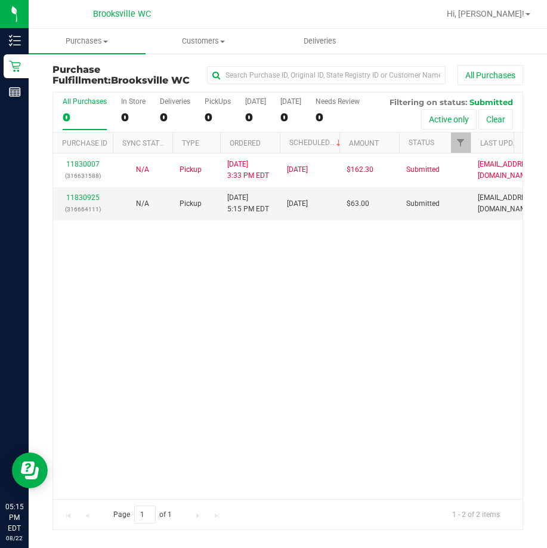
drag, startPoint x: 284, startPoint y: 277, endPoint x: 172, endPoint y: 223, distance: 124.1
click at [284, 277] on div "11830007 (316631588) N/A Pickup 8/22/2025 3:33 PM EDT 8/22/2025 $162.30 Submitt…" at bounding box center [288, 325] width 470 height 345
click at [86, 195] on link "11830925" at bounding box center [82, 197] width 33 height 8
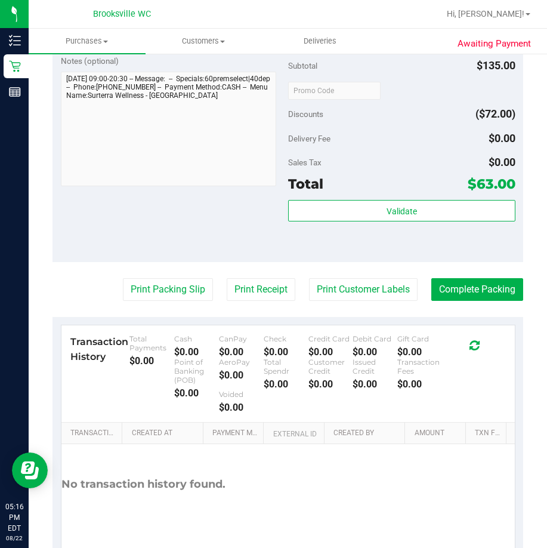
scroll to position [537, 0]
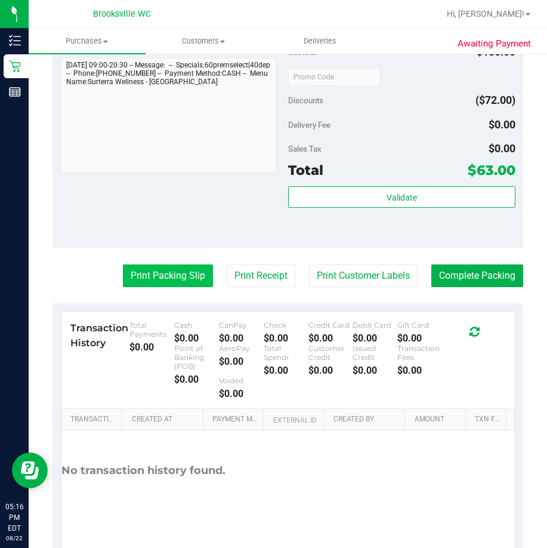
click at [155, 285] on button "Print Packing Slip" at bounding box center [168, 275] width 90 height 23
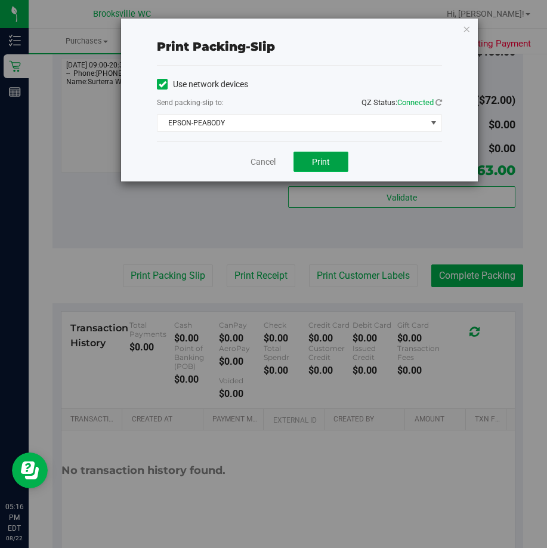
click at [328, 156] on button "Print" at bounding box center [321, 162] width 55 height 20
click at [267, 164] on link "Cancel" at bounding box center [263, 162] width 25 height 13
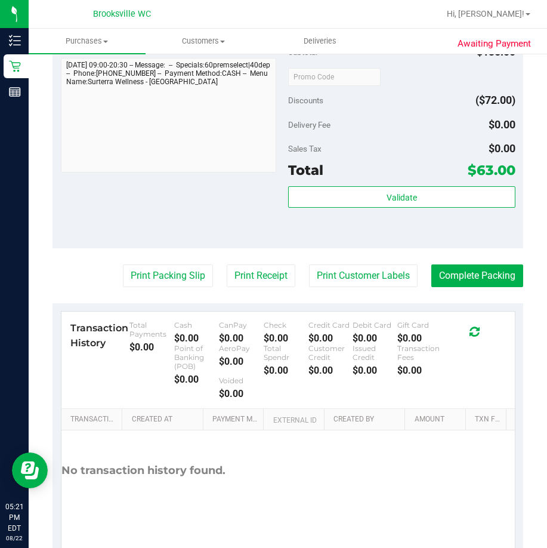
click at [196, 223] on div "Notes (optional) Subtotal $135.00 Discounts ($72.00) Delivery Fee $0.00 Sales T…" at bounding box center [288, 140] width 471 height 215
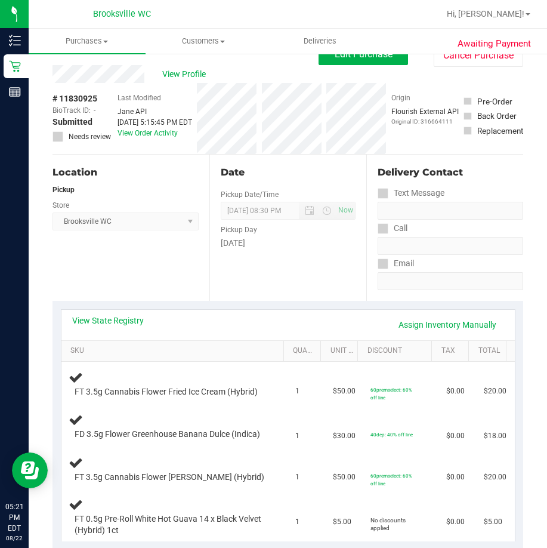
scroll to position [0, 0]
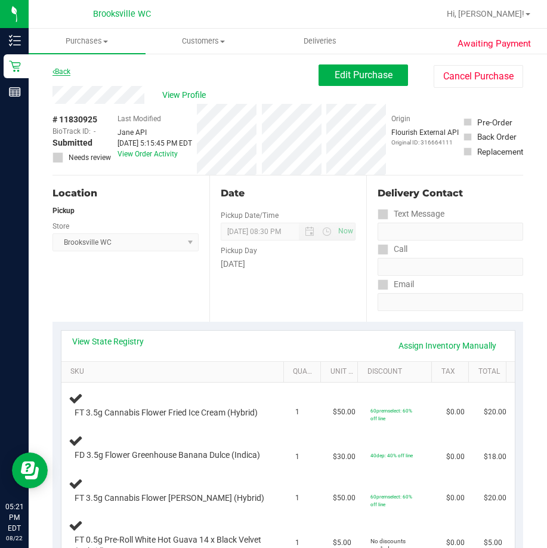
click at [68, 73] on link "Back" at bounding box center [62, 71] width 18 height 8
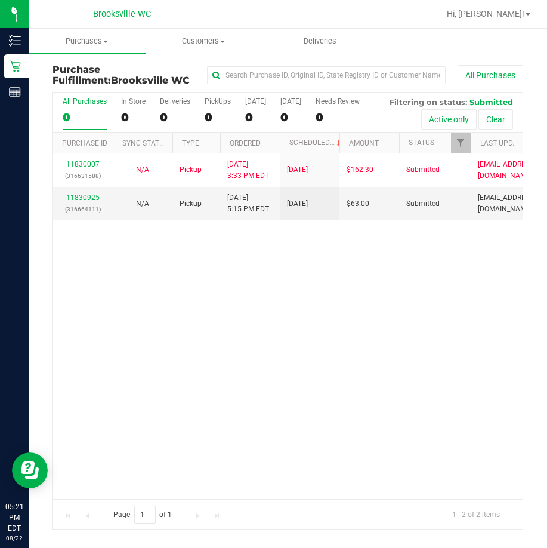
click at [184, 304] on div "11830007 (316631588) N/A Pickup 8/22/2025 3:33 PM EDT 8/22/2025 $162.30 Submitt…" at bounding box center [288, 325] width 470 height 345
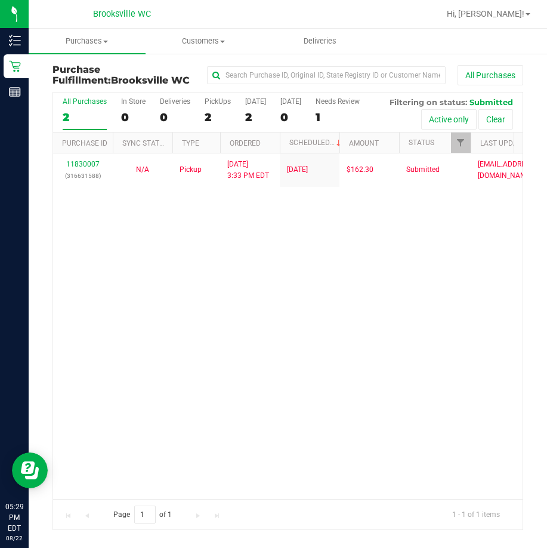
drag, startPoint x: 167, startPoint y: 304, endPoint x: 137, endPoint y: 302, distance: 30.5
click at [145, 302] on div "11830007 (316631588) N/A Pickup 8/22/2025 3:33 PM EDT 8/22/2025 $162.30 Submitt…" at bounding box center [288, 325] width 470 height 345
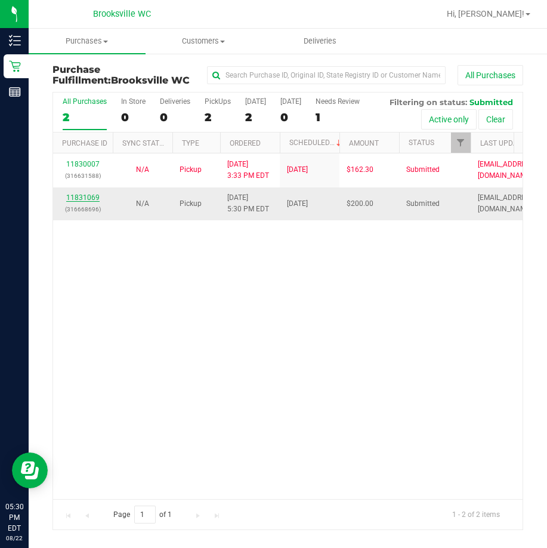
click at [93, 197] on link "11831069" at bounding box center [82, 197] width 33 height 8
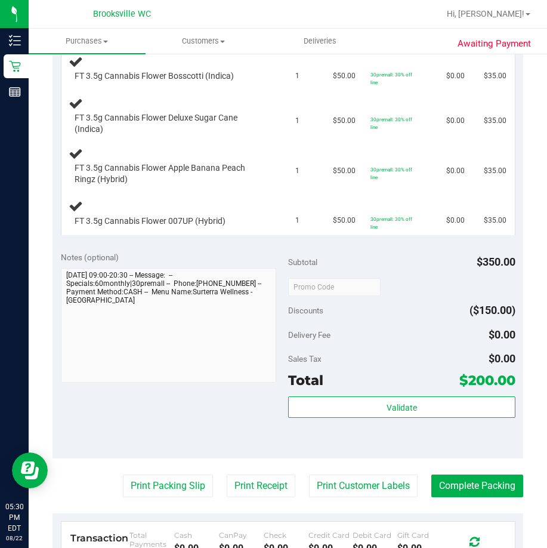
scroll to position [477, 0]
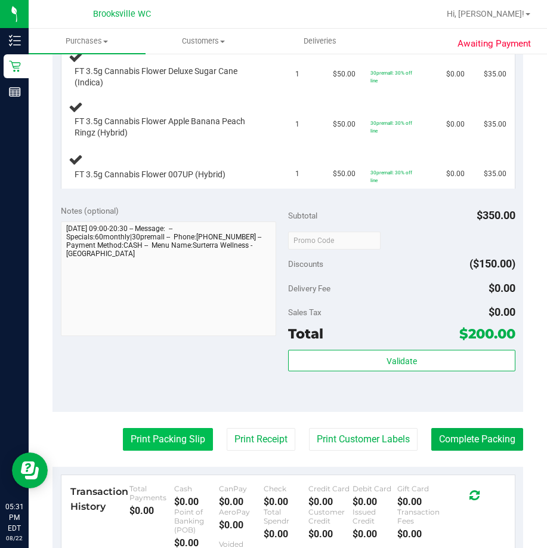
click at [156, 449] on button "Print Packing Slip" at bounding box center [168, 439] width 90 height 23
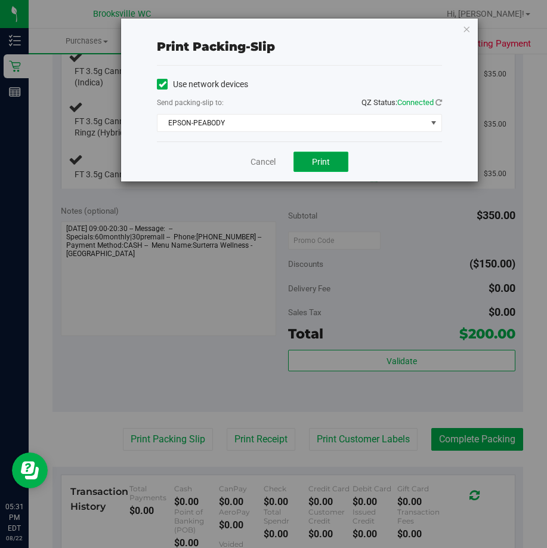
click at [327, 165] on span "Print" at bounding box center [321, 162] width 18 height 10
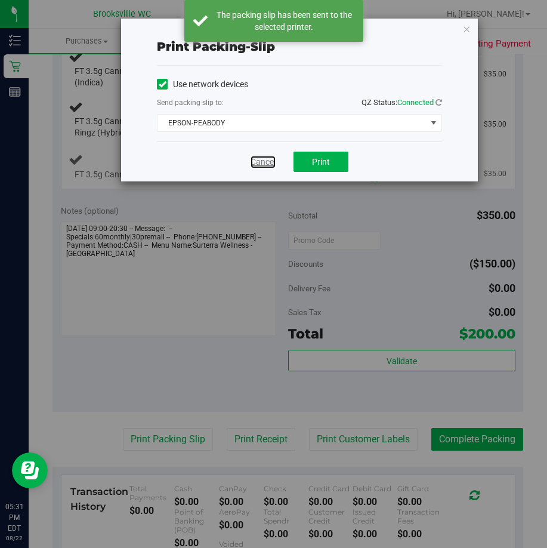
click at [260, 159] on link "Cancel" at bounding box center [263, 162] width 25 height 13
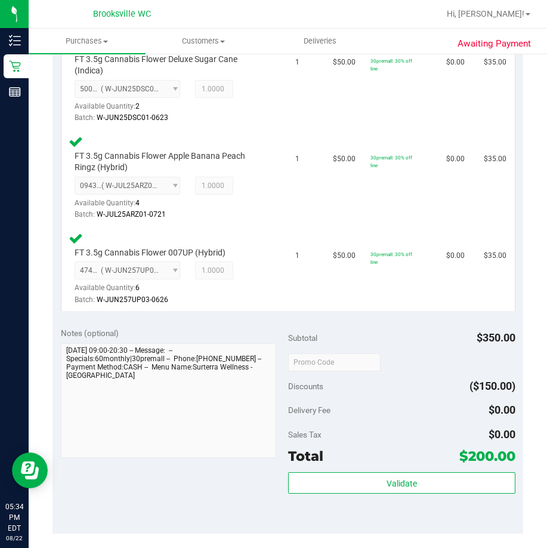
scroll to position [716, 0]
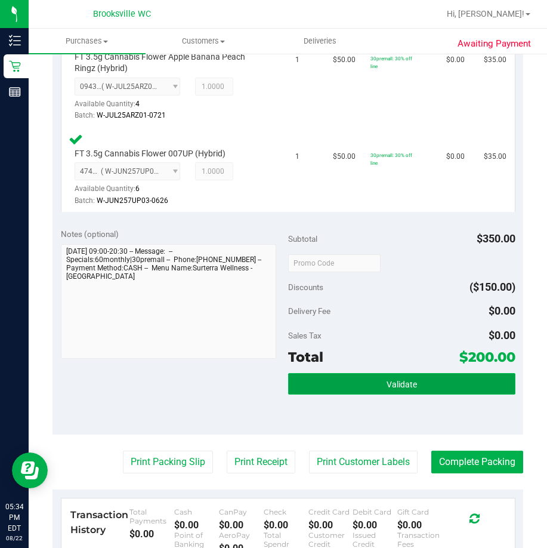
click at [349, 384] on button "Validate" at bounding box center [401, 383] width 227 height 21
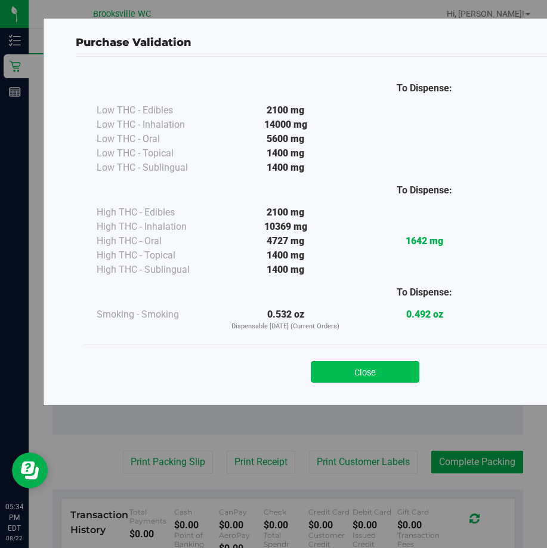
click at [390, 374] on button "Close" at bounding box center [365, 371] width 109 height 21
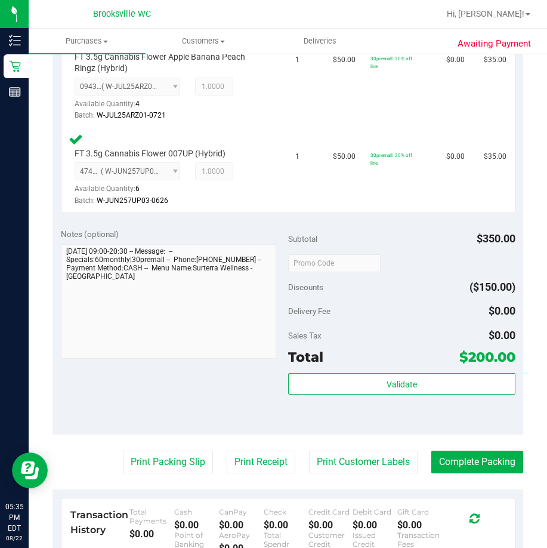
click at [442, 449] on purchase-details "Back Edit Purchase Cancel Purchase View Profile # 11831069 BioTrack ID: - Submi…" at bounding box center [288, 46] width 471 height 1397
drag, startPoint x: 448, startPoint y: 453, endPoint x: 449, endPoint y: 463, distance: 10.2
click at [448, 456] on button "Complete Packing" at bounding box center [478, 462] width 92 height 23
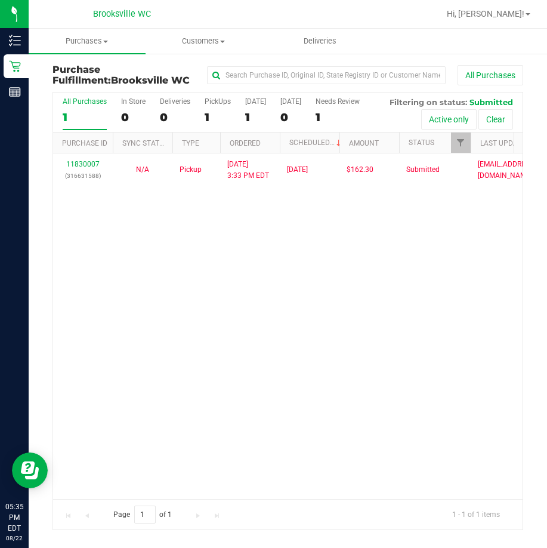
click at [56, 14] on div "Brooksville WC" at bounding box center [122, 14] width 174 height 19
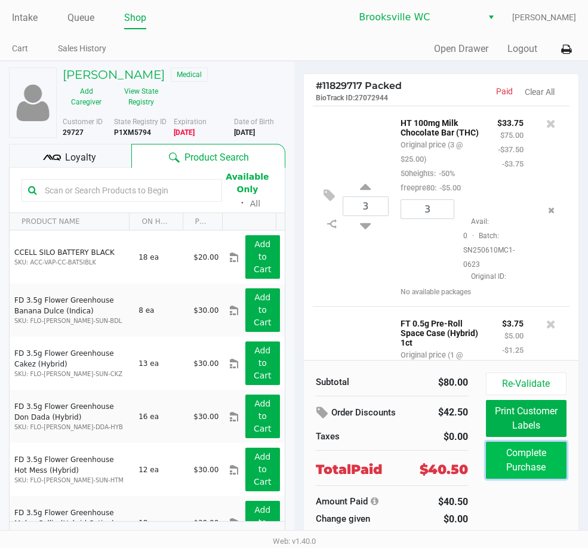
click at [528, 464] on button "Complete Purchase" at bounding box center [526, 460] width 81 height 37
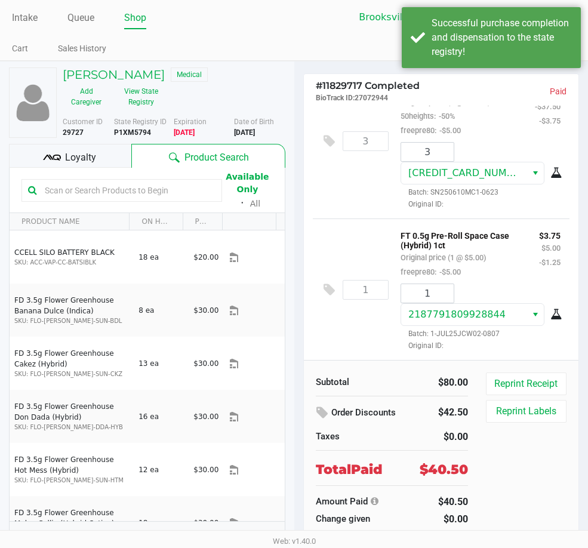
scroll to position [48, 0]
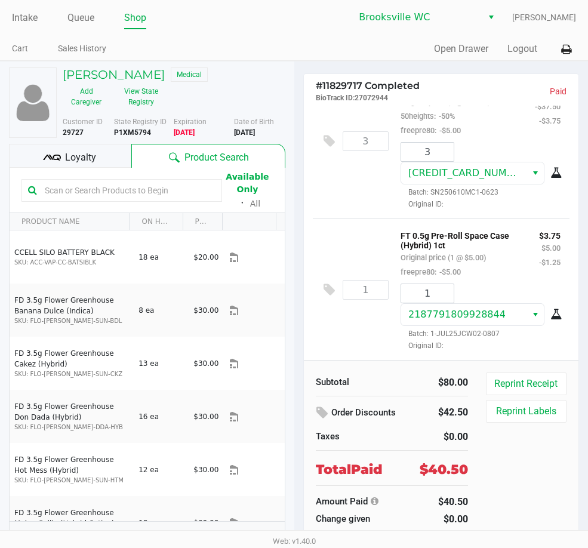
drag, startPoint x: 133, startPoint y: 19, endPoint x: 147, endPoint y: 23, distance: 14.3
click at [133, 19] on link "Shop" at bounding box center [135, 18] width 22 height 17
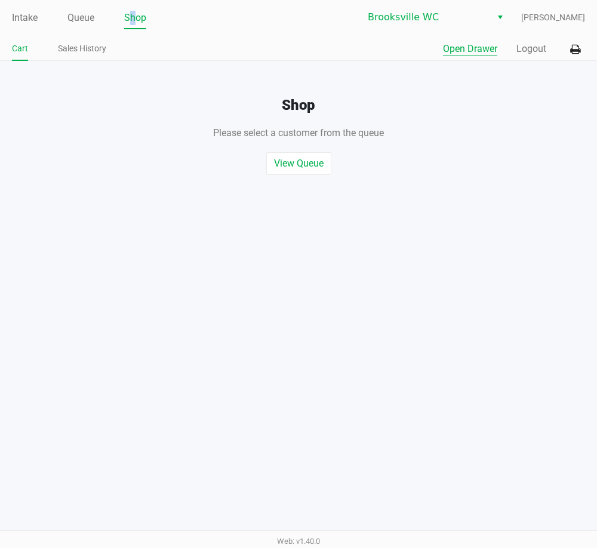
click at [474, 51] on button "Open Drawer" at bounding box center [470, 49] width 54 height 14
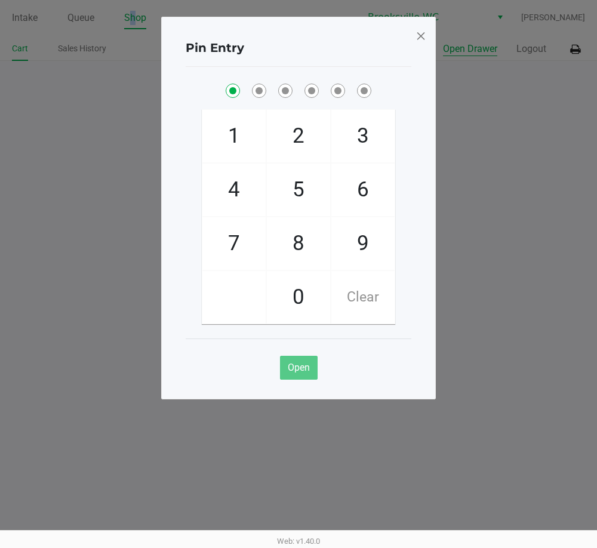
checkbox input "true"
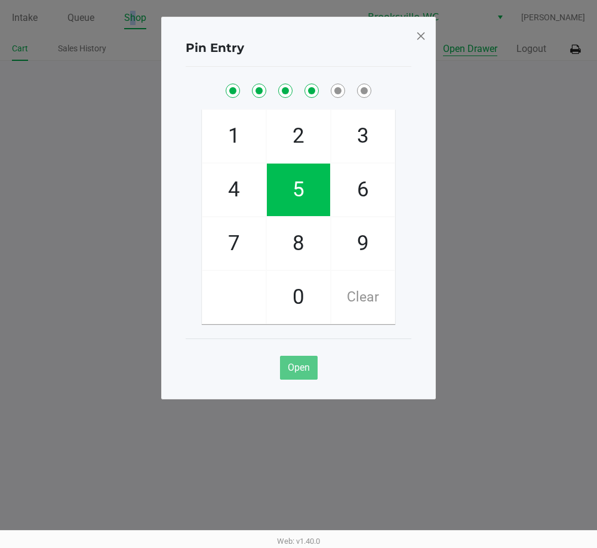
checkbox input "true"
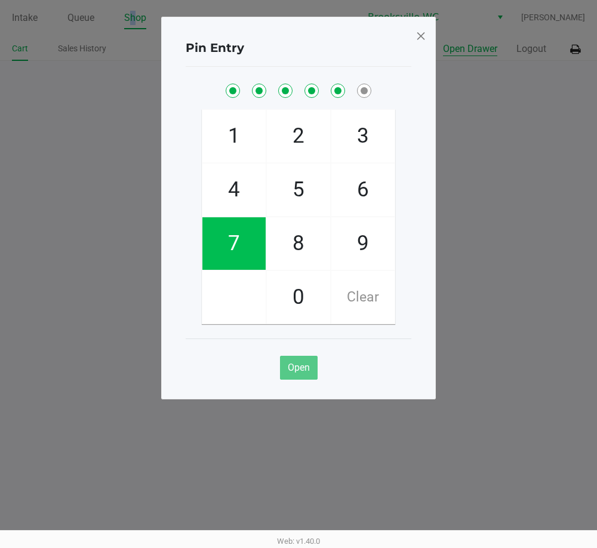
checkbox input "true"
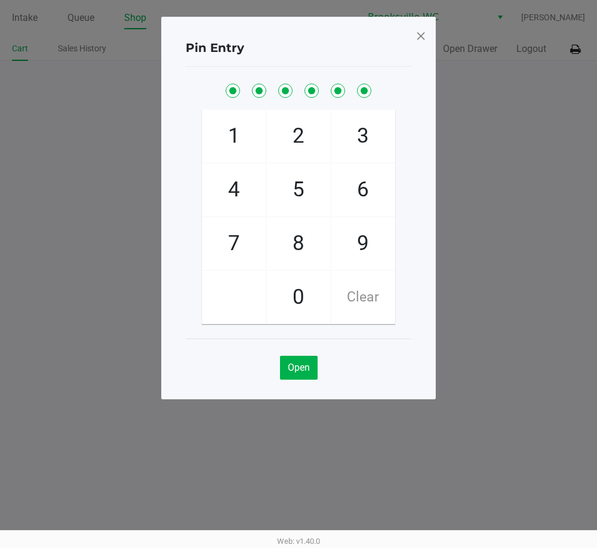
click at [482, 113] on ngb-modal-window "Pin Entry 1 4 7 2 5 8 0 3 6 9 Clear Open" at bounding box center [298, 274] width 597 height 548
drag, startPoint x: 420, startPoint y: 41, endPoint x: 353, endPoint y: 41, distance: 66.8
click at [420, 41] on span at bounding box center [420, 35] width 11 height 19
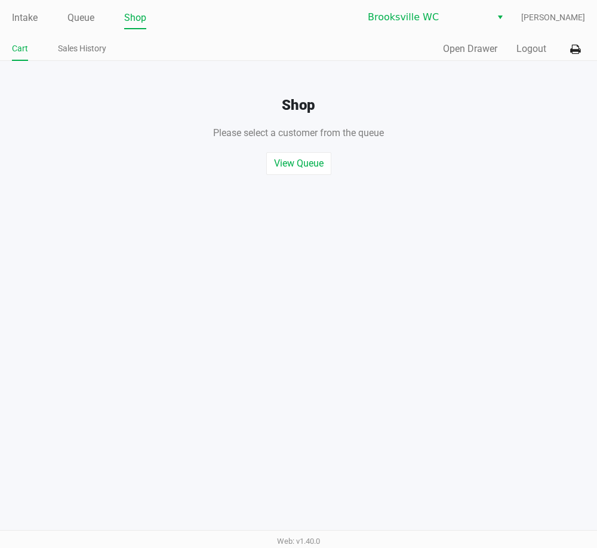
drag, startPoint x: 35, startPoint y: 16, endPoint x: 48, endPoint y: 22, distance: 15.2
click at [34, 15] on link "Intake" at bounding box center [25, 18] width 26 height 17
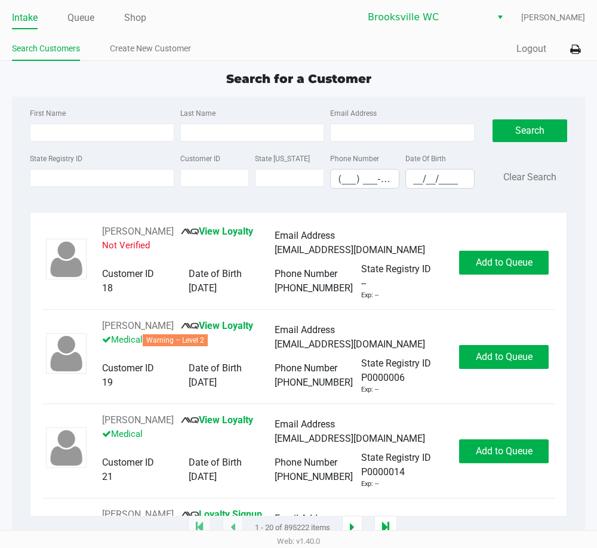
click at [117, 155] on div "State Registry ID" at bounding box center [102, 170] width 150 height 38
click at [128, 183] on input "State Registry ID" at bounding box center [102, 178] width 144 height 18
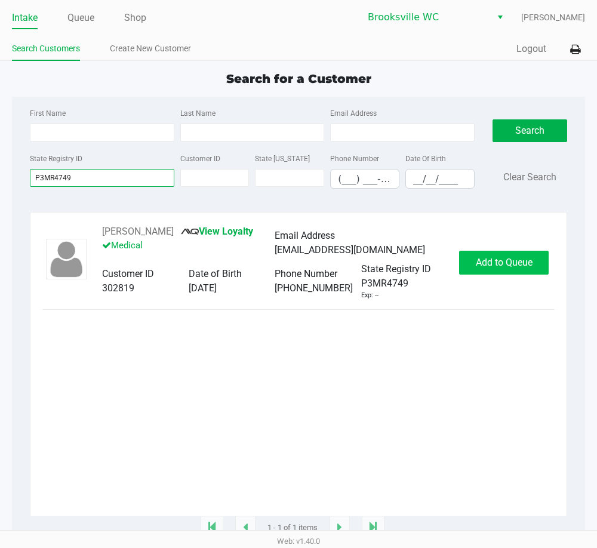
type input "P3MR4749"
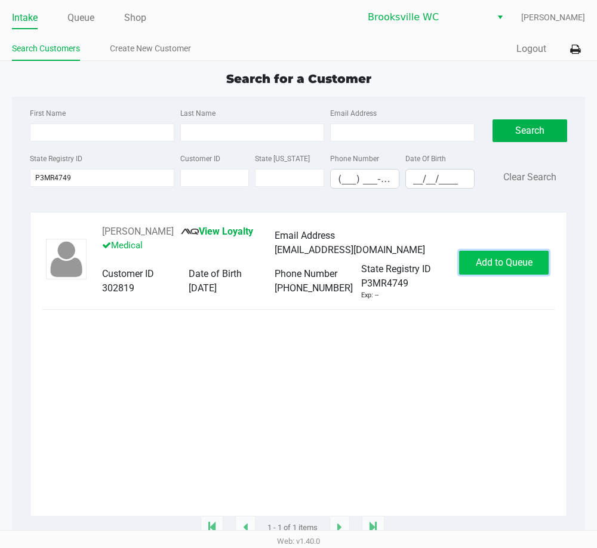
click at [527, 271] on button "Add to Queue" at bounding box center [504, 263] width 90 height 24
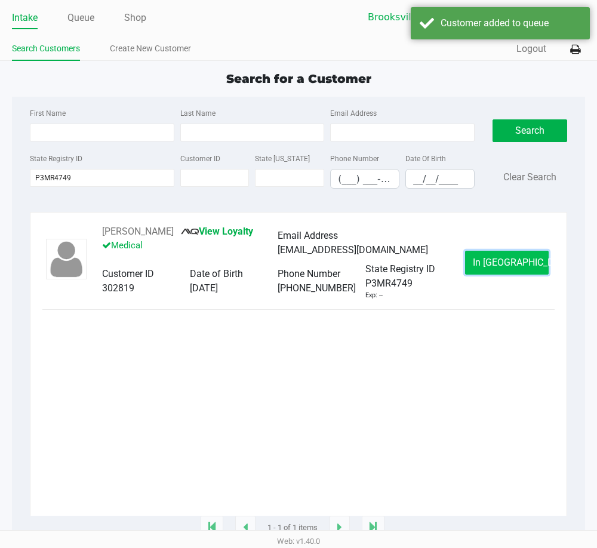
click at [526, 275] on button "In [GEOGRAPHIC_DATA]" at bounding box center [507, 263] width 84 height 24
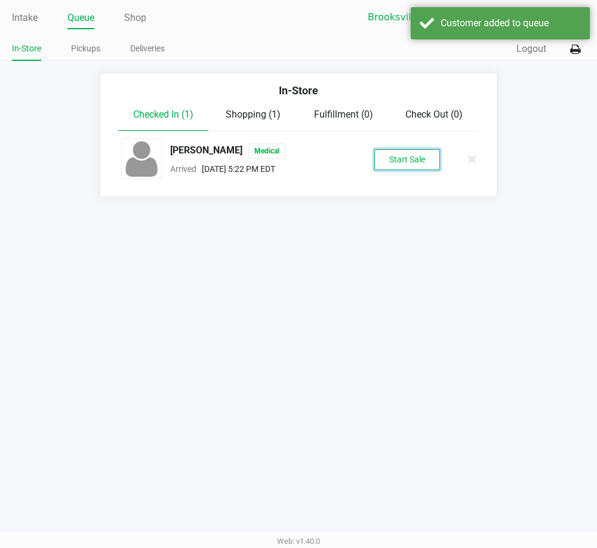
click at [441, 155] on div "Start Sale" at bounding box center [407, 159] width 93 height 21
click at [426, 162] on button "Start Sale" at bounding box center [407, 159] width 66 height 21
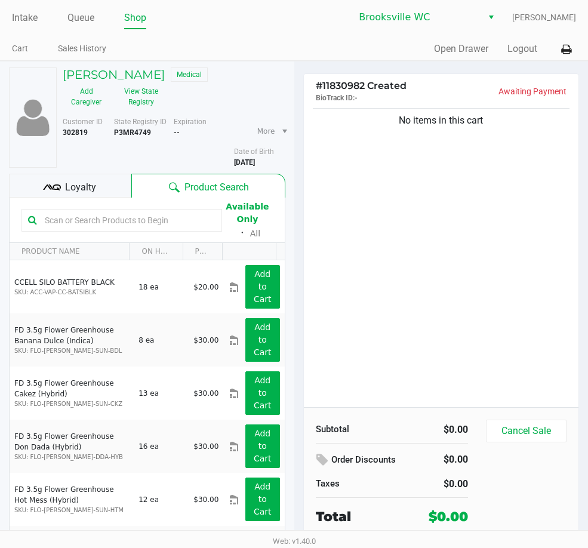
click at [110, 220] on input "text" at bounding box center [127, 220] width 175 height 18
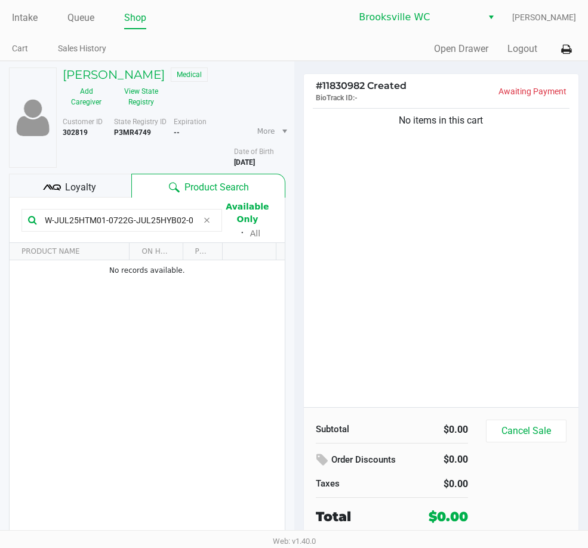
scroll to position [0, 12]
type input "W-JUL25HTM01-0722G-JUL25HYB02-0717"
click at [207, 224] on icon at bounding box center [206, 220] width 7 height 10
click at [438, 229] on div "No items in this cart" at bounding box center [441, 256] width 275 height 301
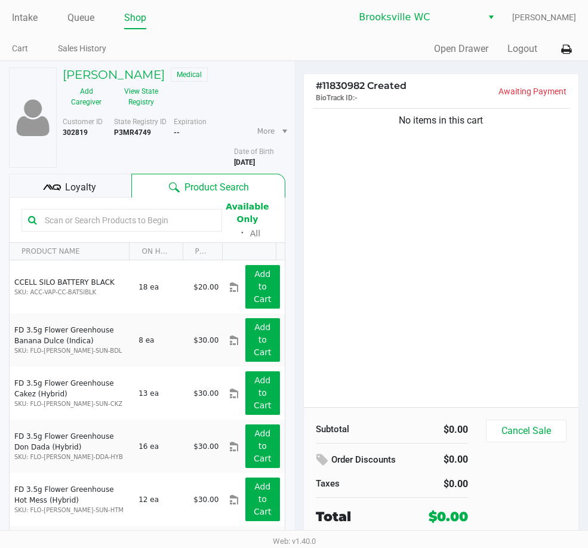
click at [446, 221] on div "No items in this cart" at bounding box center [441, 256] width 275 height 301
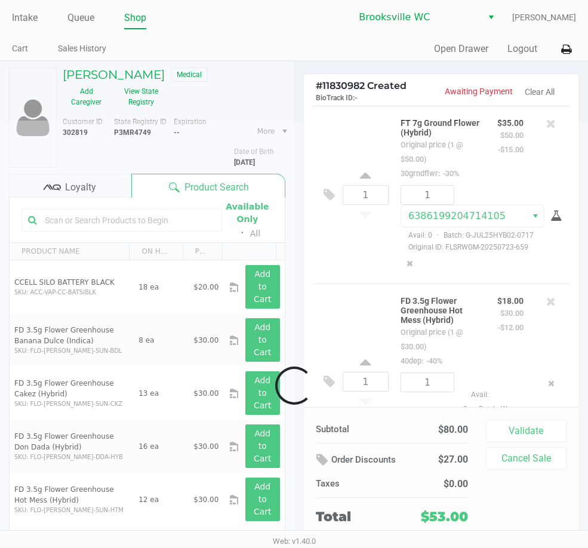
scroll to position [69, 0]
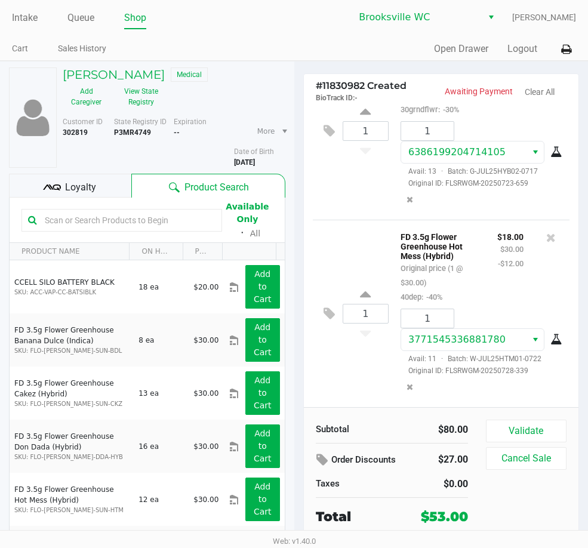
click at [539, 445] on div "Validate Cancel Sale" at bounding box center [531, 473] width 90 height 107
click at [531, 426] on button "Validate" at bounding box center [526, 431] width 81 height 23
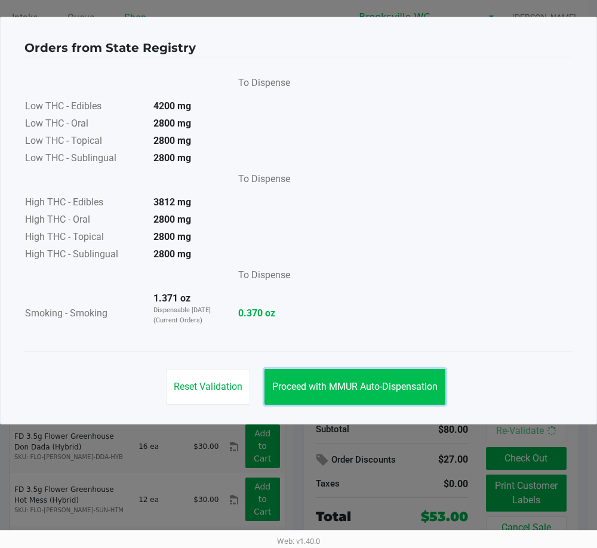
click at [321, 387] on span "Proceed with MMUR Auto-Dispensation" at bounding box center [354, 386] width 165 height 11
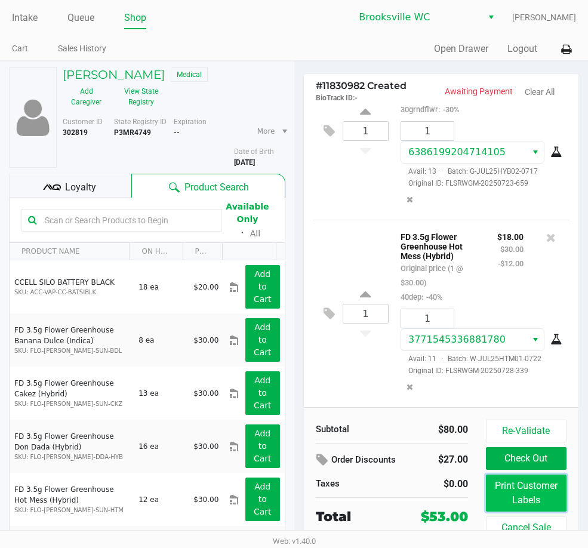
click at [510, 482] on button "Print Customer Labels" at bounding box center [526, 493] width 81 height 37
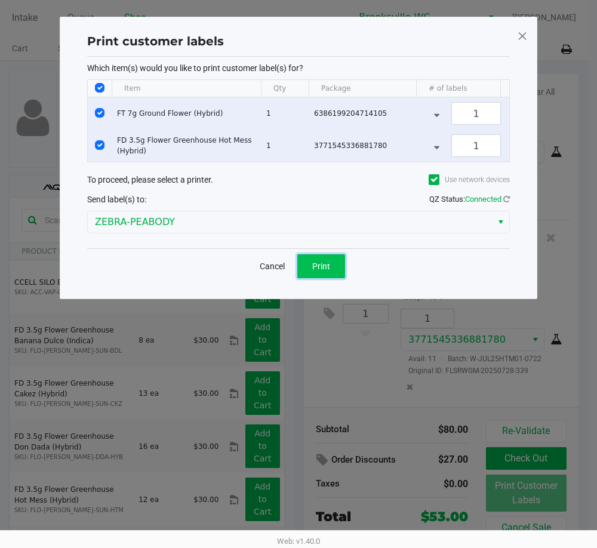
click at [330, 278] on button "Print" at bounding box center [321, 266] width 48 height 24
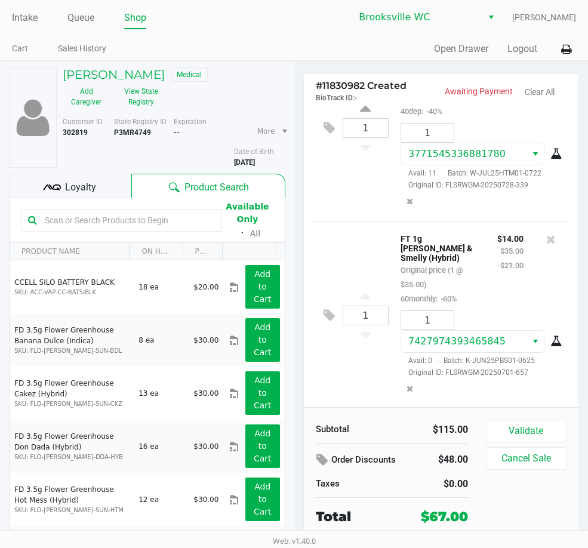
scroll to position [42, 0]
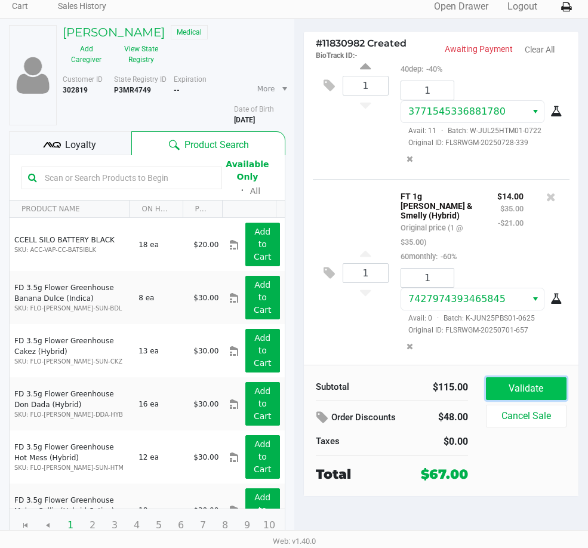
click at [526, 389] on button "Validate" at bounding box center [526, 388] width 81 height 23
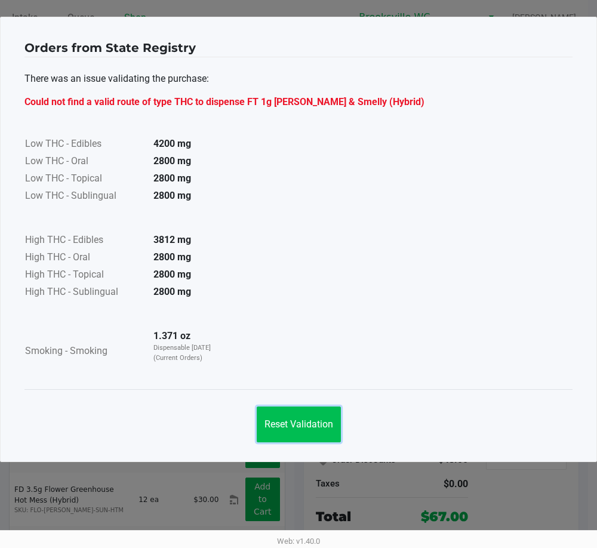
click at [292, 430] on button "Reset Validation" at bounding box center [299, 424] width 84 height 36
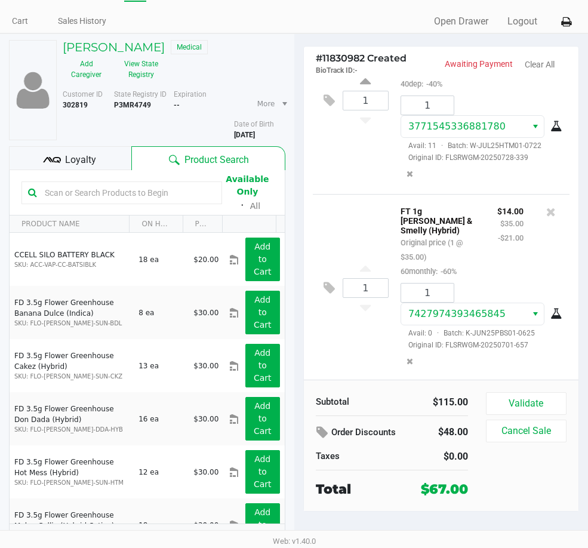
scroll to position [42, 0]
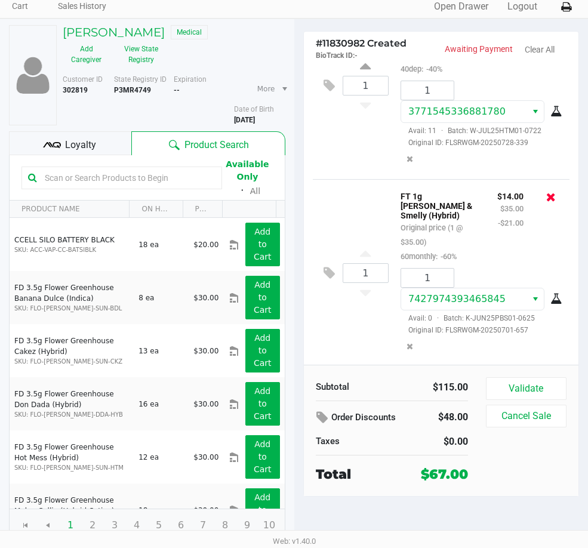
click at [546, 203] on icon at bounding box center [551, 197] width 10 height 12
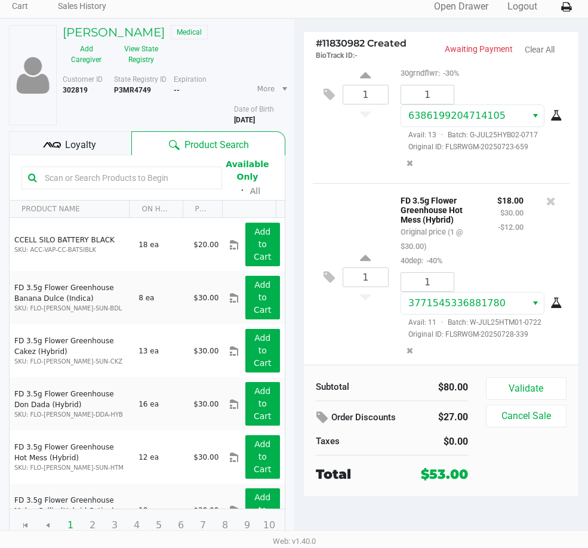
scroll to position [69, 0]
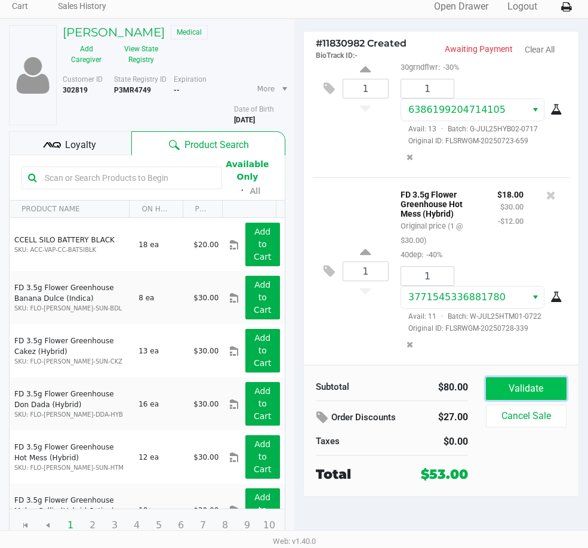
click at [528, 395] on button "Validate" at bounding box center [526, 388] width 81 height 23
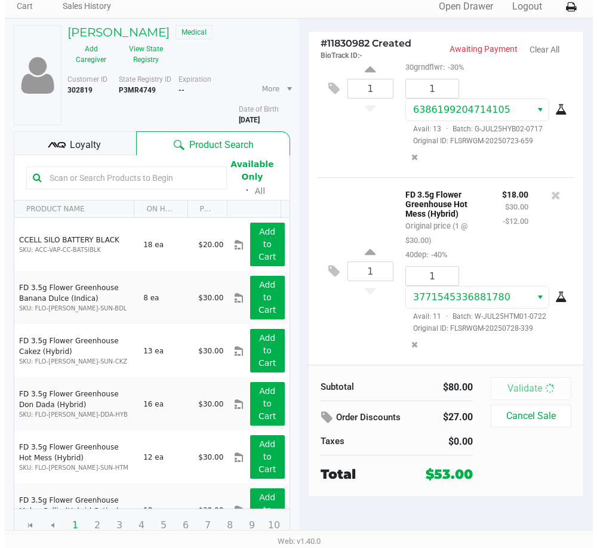
scroll to position [0, 0]
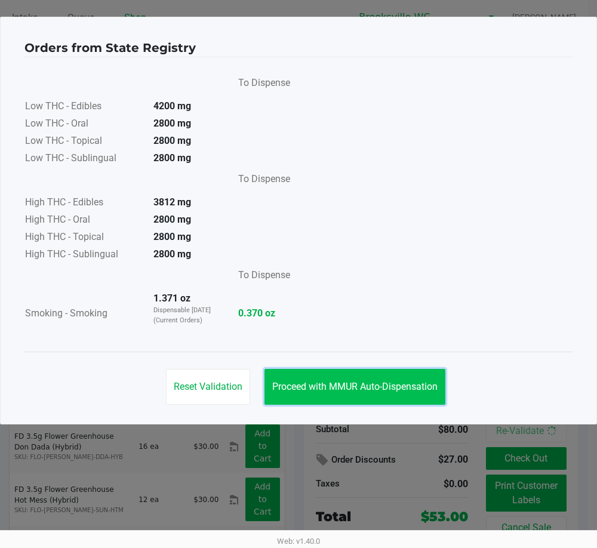
click at [391, 392] on span "Proceed with MMUR Auto-Dispensation" at bounding box center [354, 386] width 165 height 11
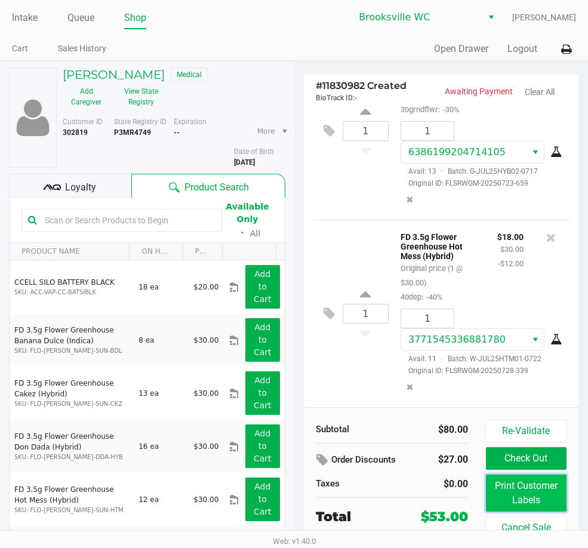
click at [541, 501] on button "Print Customer Labels" at bounding box center [526, 493] width 81 height 37
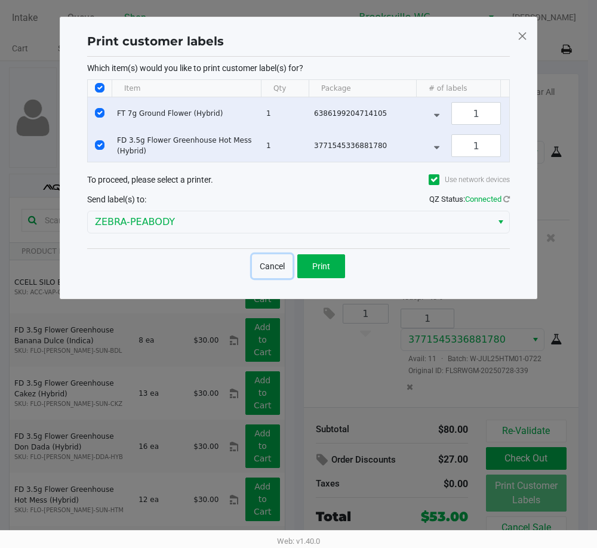
click at [264, 268] on button "Cancel" at bounding box center [272, 266] width 41 height 24
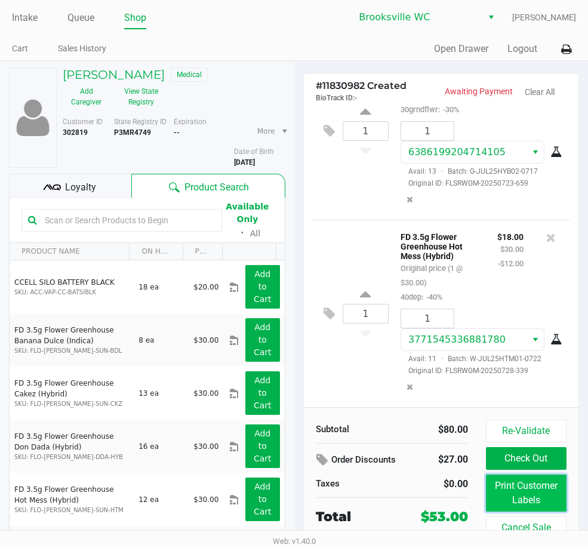
click at [510, 492] on button "Print Customer Labels" at bounding box center [526, 493] width 81 height 37
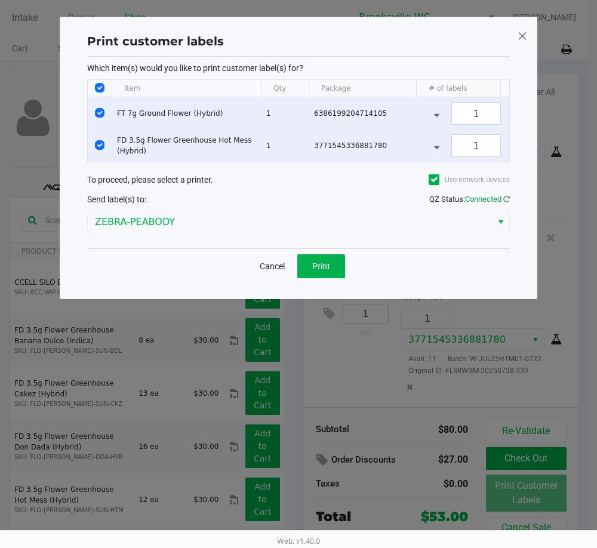
click at [245, 273] on div "Cancel Print" at bounding box center [298, 265] width 423 height 35
click at [271, 277] on button "Cancel" at bounding box center [272, 266] width 41 height 24
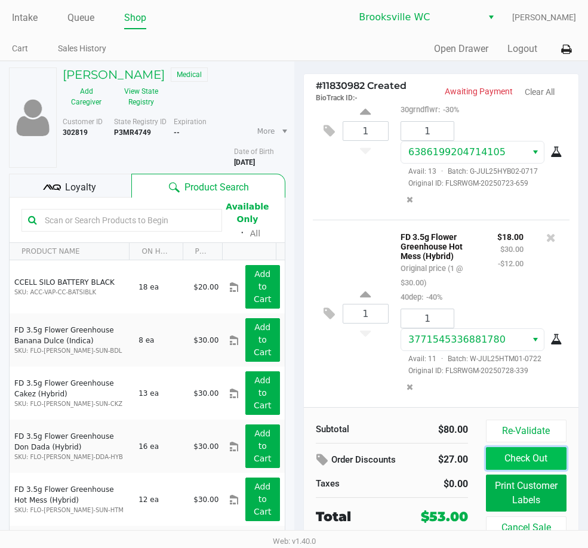
click at [537, 457] on button "Check Out" at bounding box center [526, 458] width 81 height 23
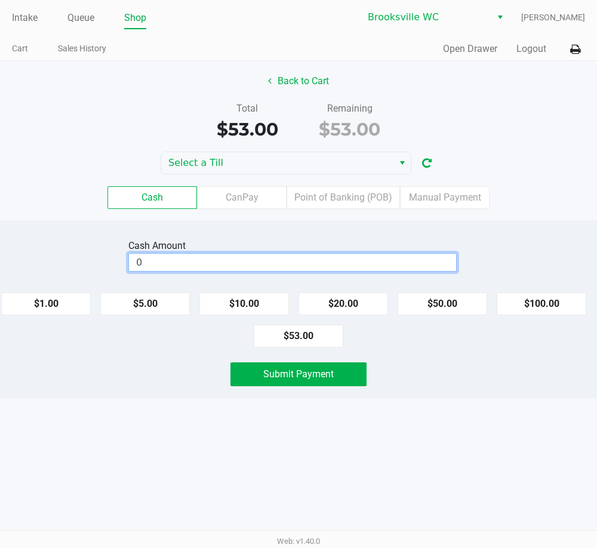
click at [284, 266] on input "0" at bounding box center [292, 262] width 327 height 17
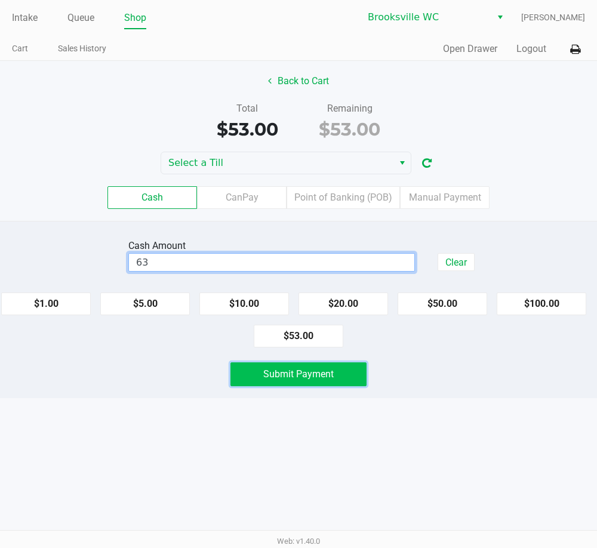
type input "$63.00"
click at [322, 380] on button "Submit Payment" at bounding box center [298, 374] width 136 height 24
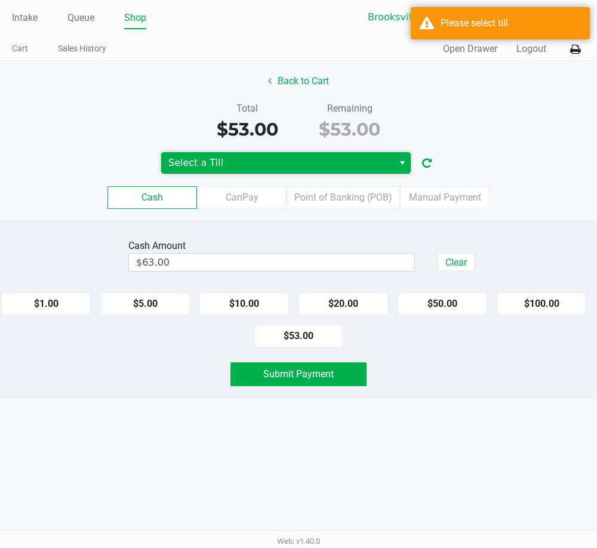
click at [275, 156] on span "Select a Till" at bounding box center [277, 163] width 218 height 14
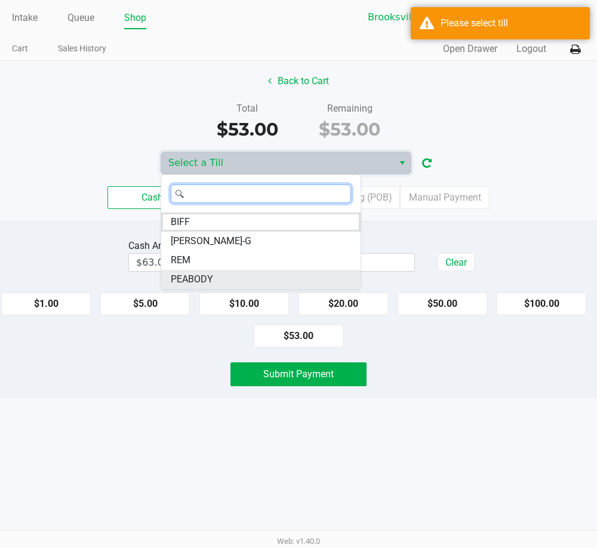
click at [232, 281] on li "PEABODY" at bounding box center [260, 279] width 199 height 19
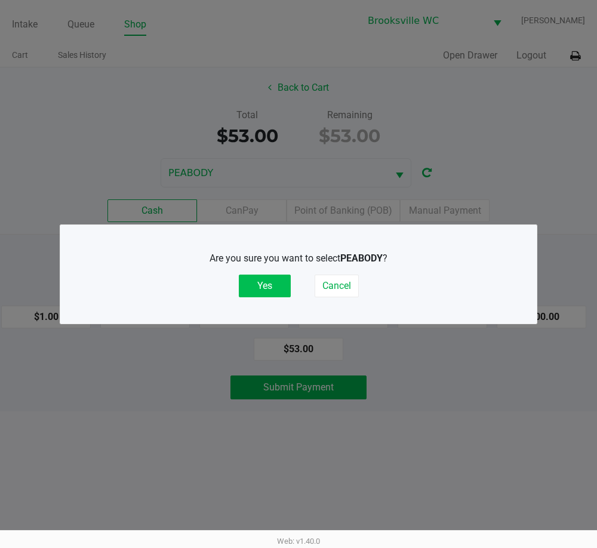
click at [276, 282] on button "Yes" at bounding box center [265, 286] width 52 height 23
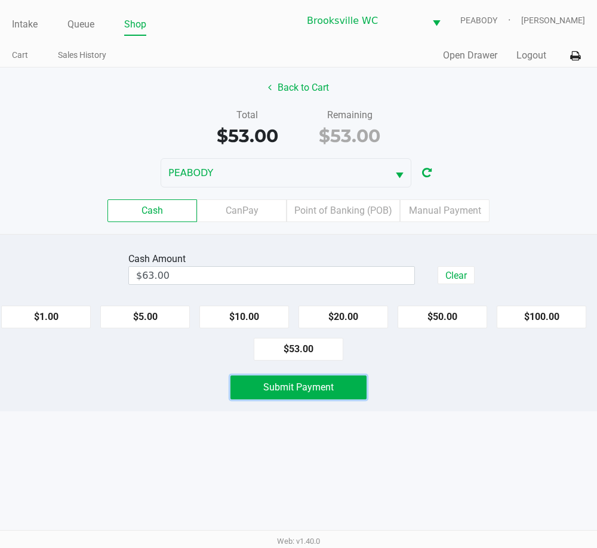
drag, startPoint x: 306, startPoint y: 390, endPoint x: 305, endPoint y: 399, distance: 8.4
click at [306, 398] on button "Submit Payment" at bounding box center [298, 387] width 136 height 24
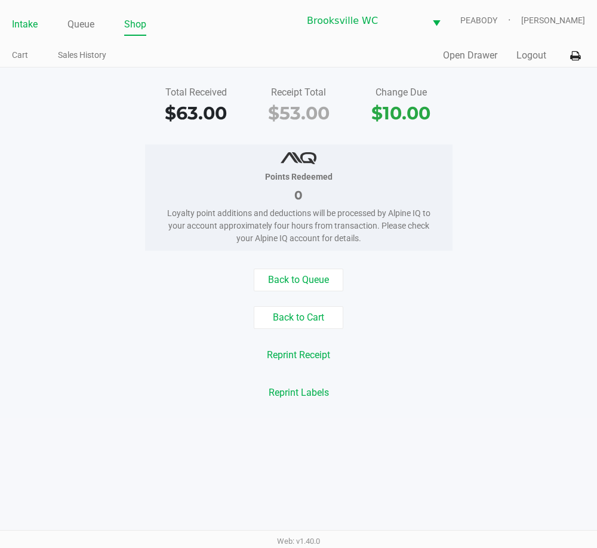
click at [32, 24] on link "Intake" at bounding box center [25, 24] width 26 height 17
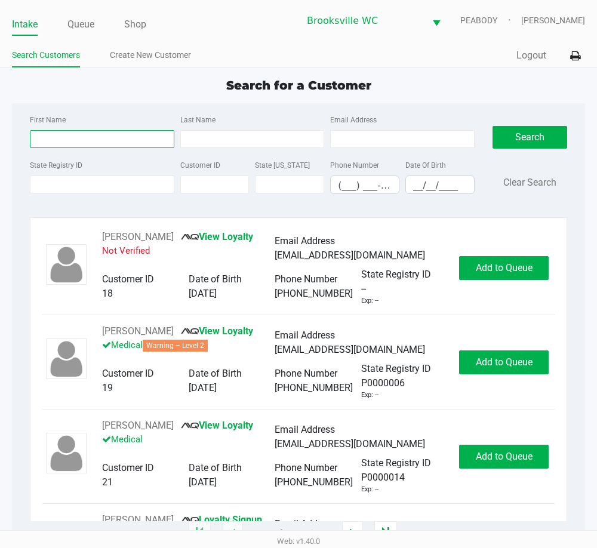
click at [105, 138] on input "First Name" at bounding box center [102, 139] width 144 height 18
